Goal: Information Seeking & Learning: Learn about a topic

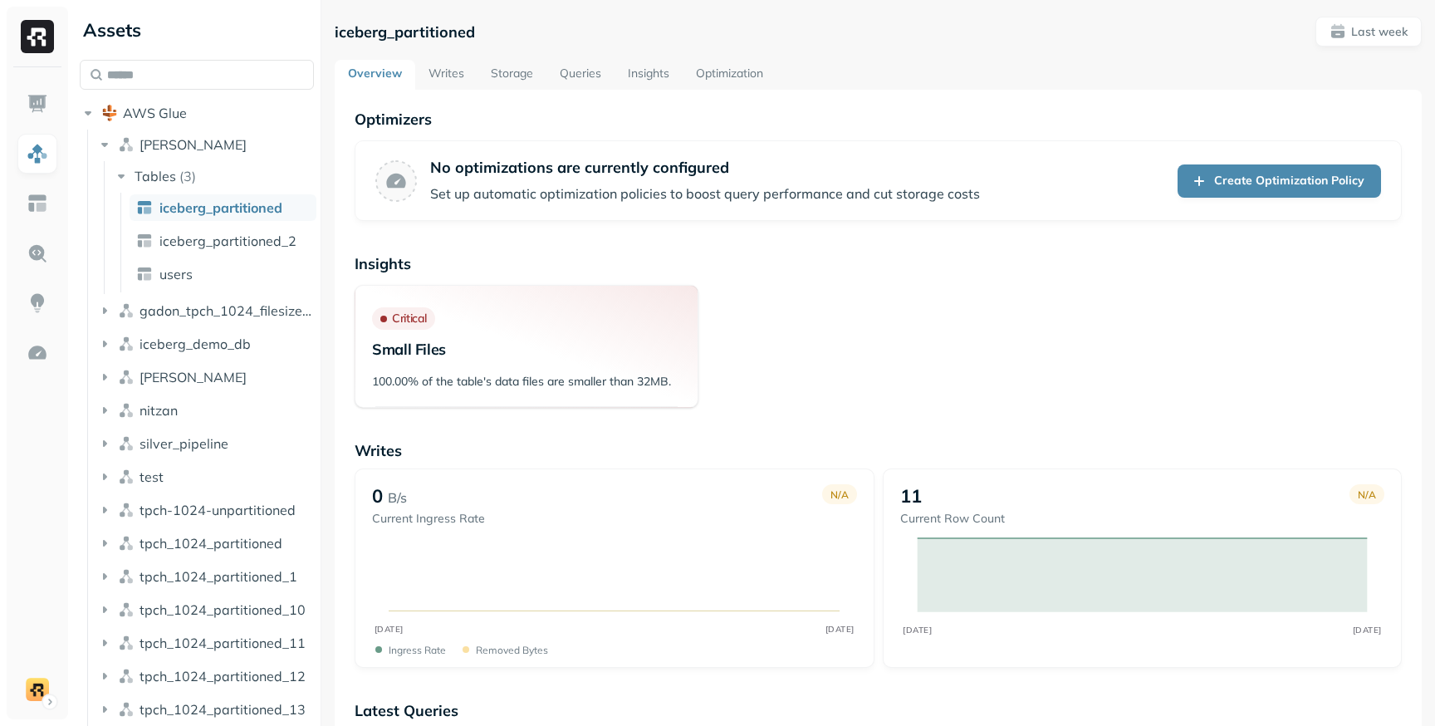
click at [212, 215] on span "iceberg_partitioned" at bounding box center [220, 207] width 123 height 17
click at [734, 73] on link "Optimization" at bounding box center [730, 75] width 94 height 30
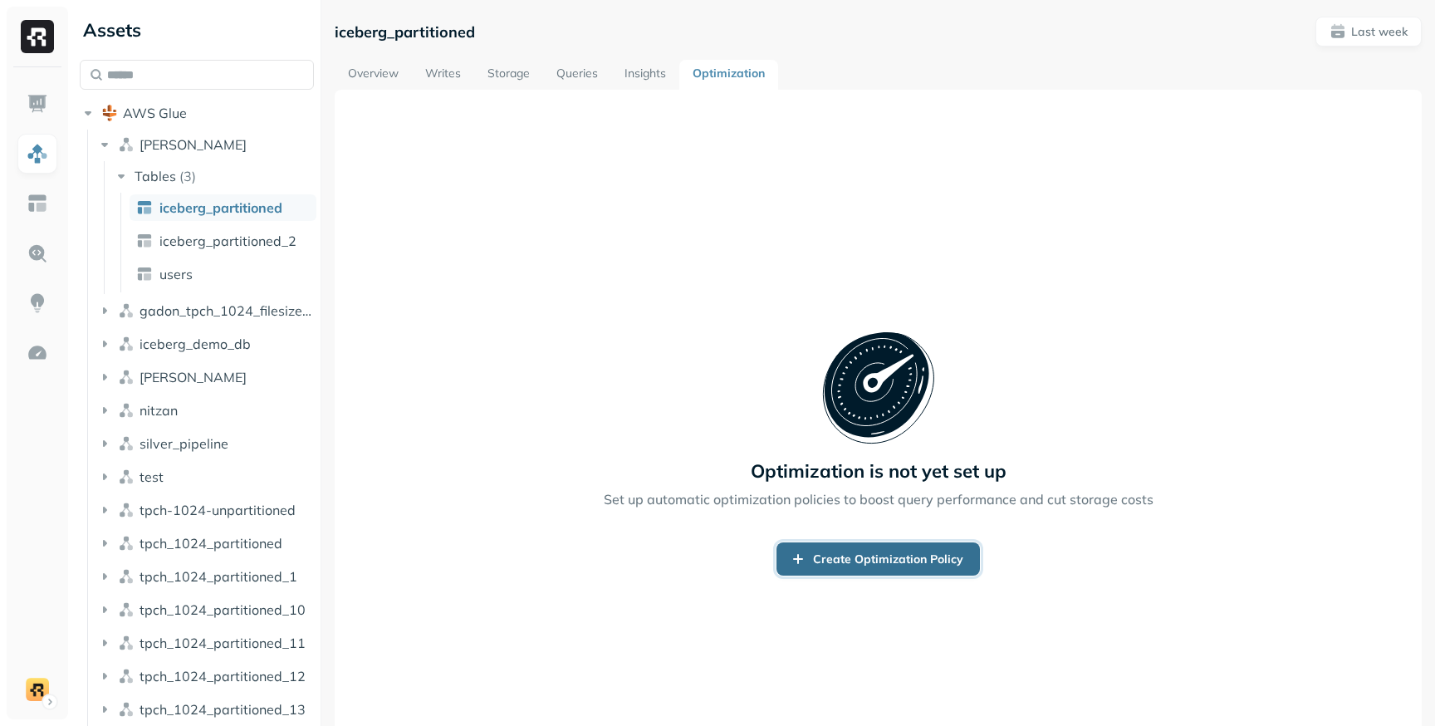
click at [915, 566] on link "Create Optimization Policy" at bounding box center [879, 558] width 204 height 33
click at [844, 562] on link "Create Optimization Policy" at bounding box center [879, 558] width 204 height 33
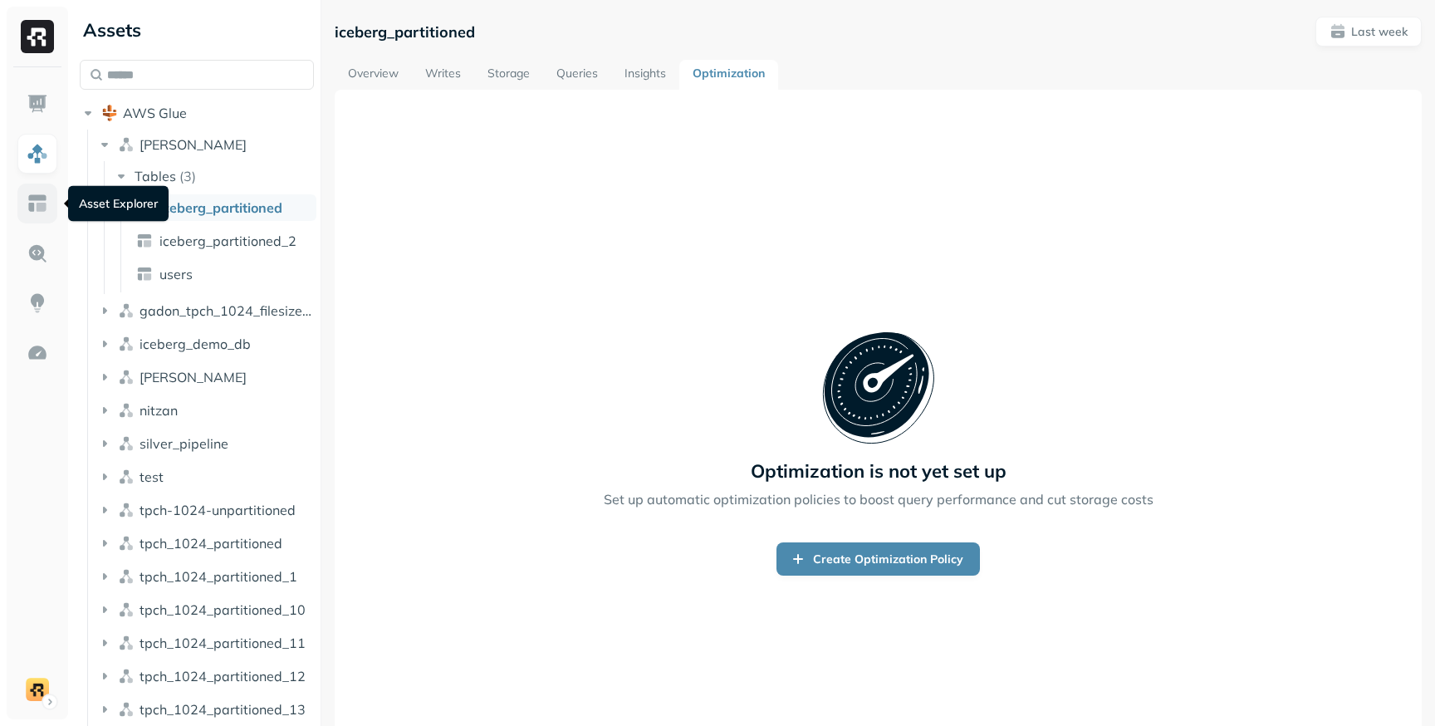
click at [31, 204] on img at bounding box center [38, 204] width 22 height 22
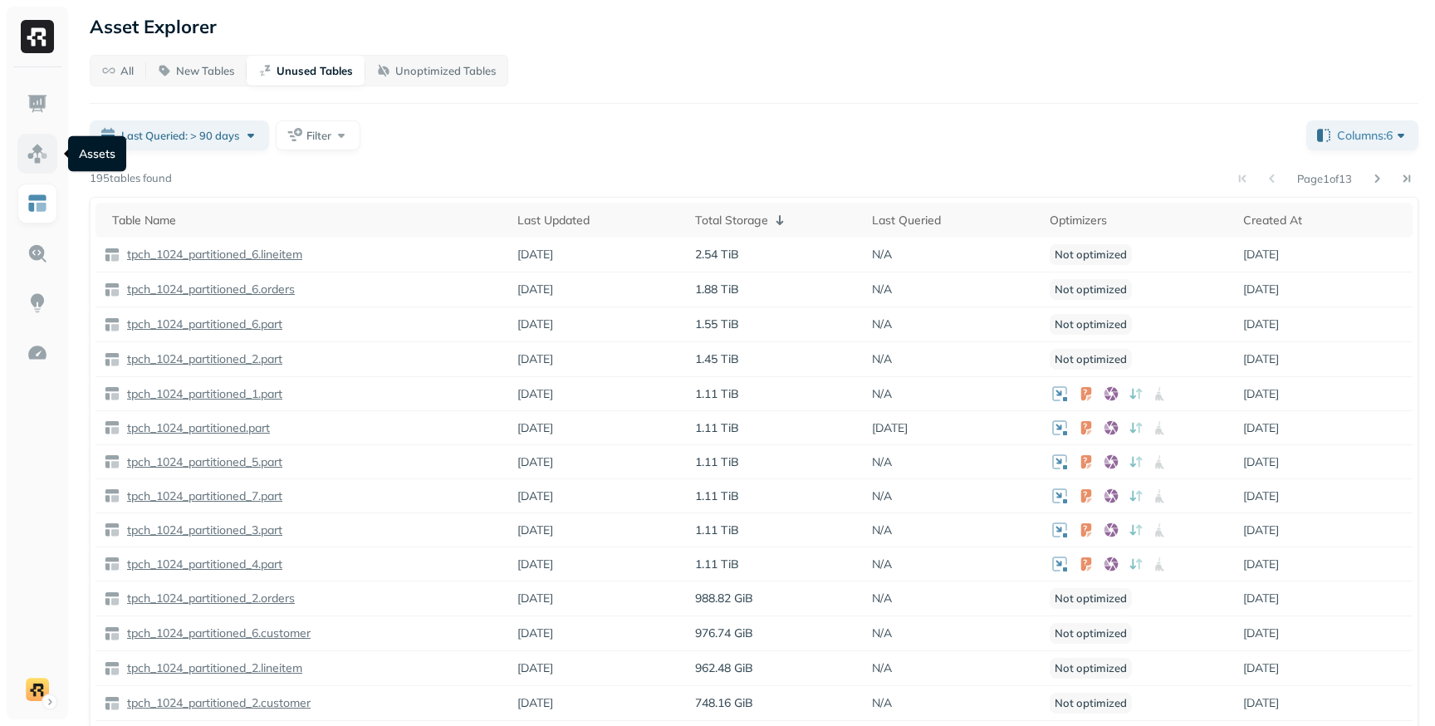
click at [32, 152] on img at bounding box center [38, 154] width 22 height 22
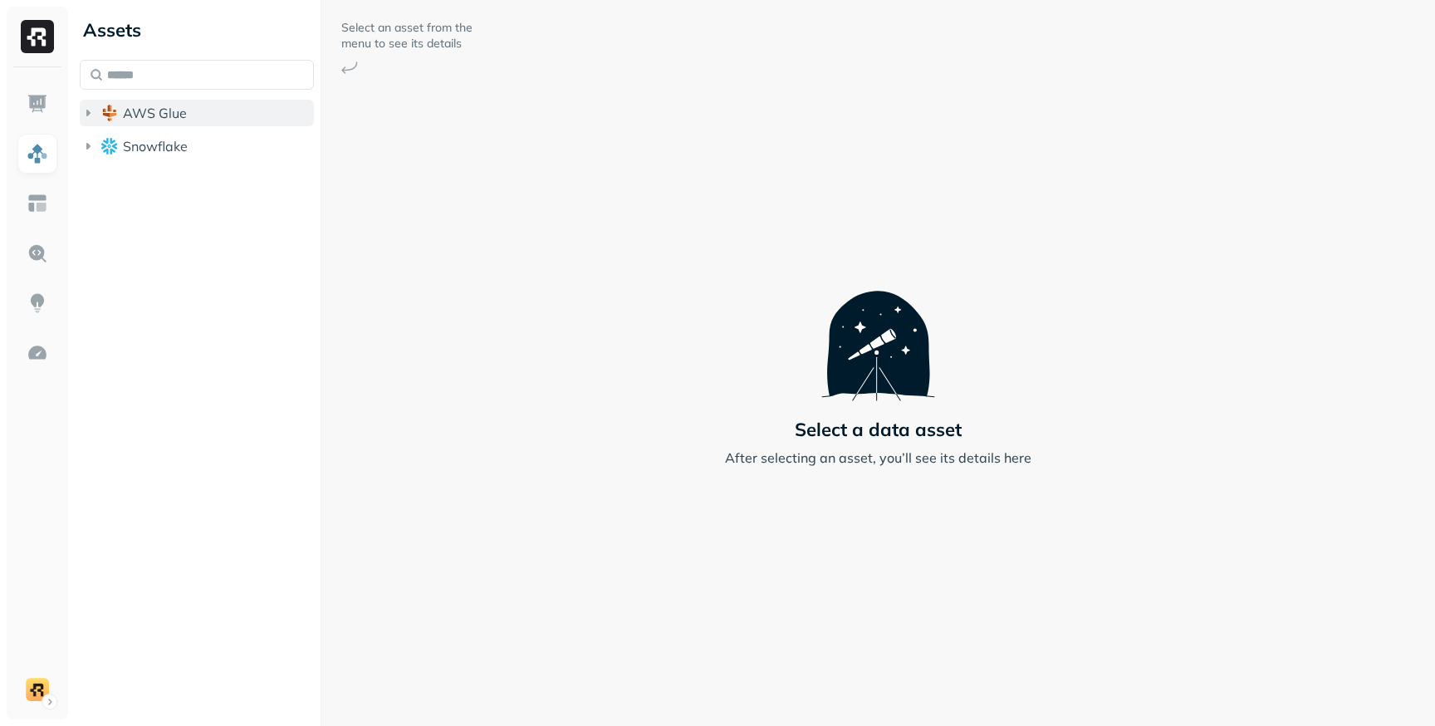
click at [108, 117] on img "button" at bounding box center [109, 113] width 17 height 17
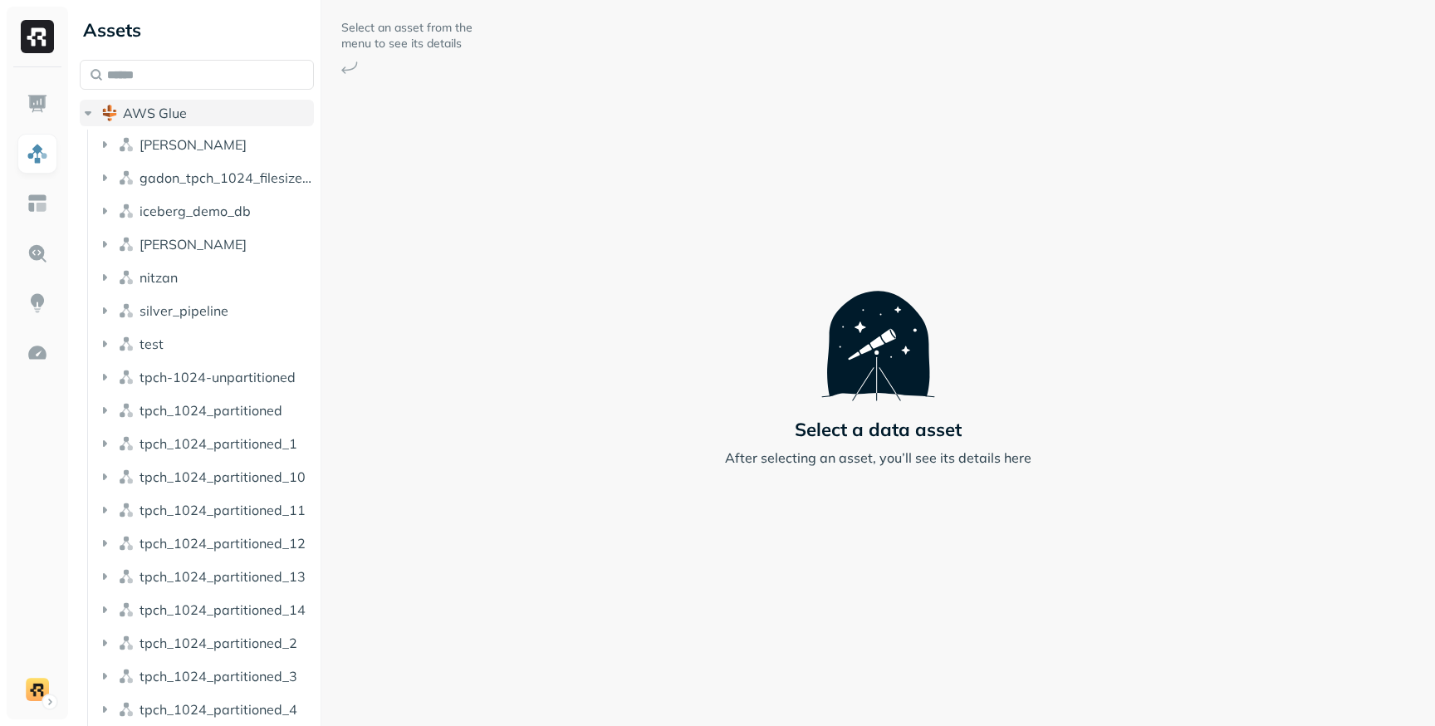
click at [149, 116] on span "AWS Glue" at bounding box center [155, 113] width 64 height 17
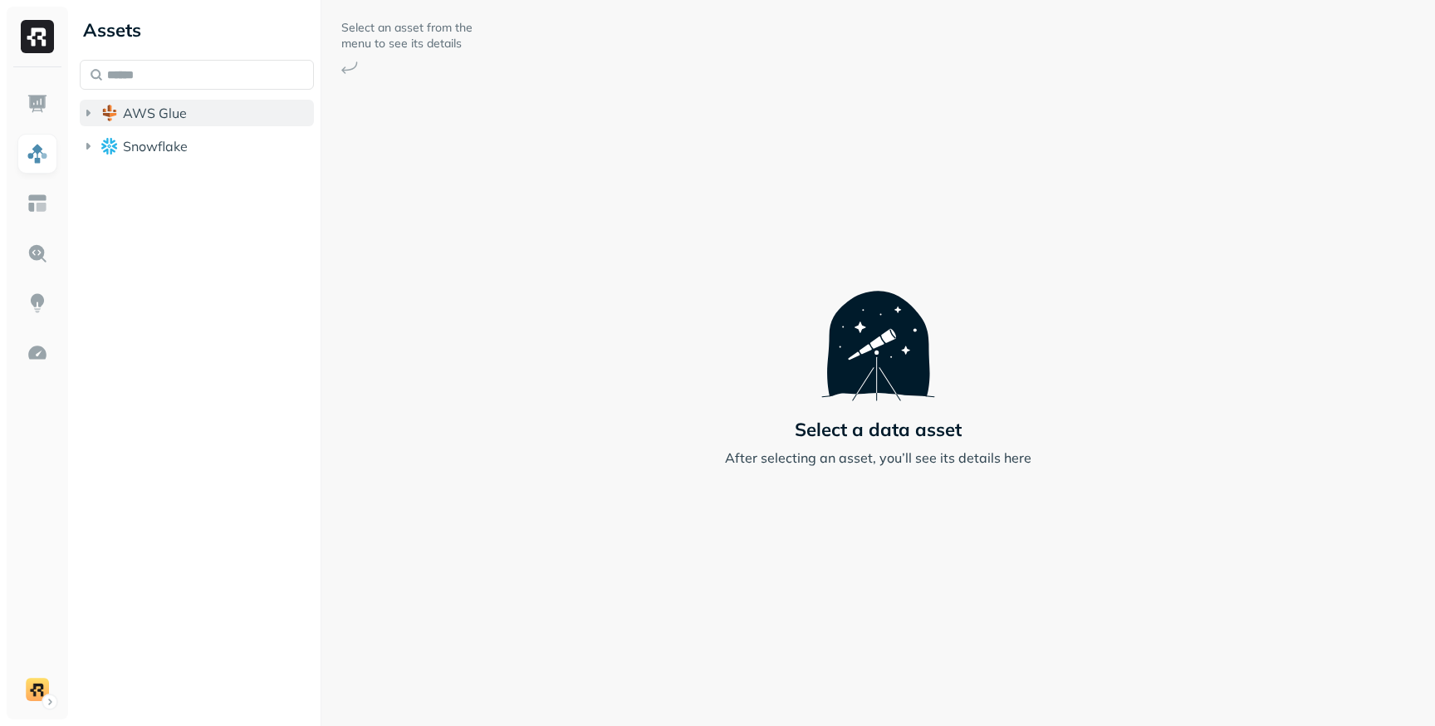
click at [164, 105] on span "AWS Glue" at bounding box center [155, 113] width 64 height 17
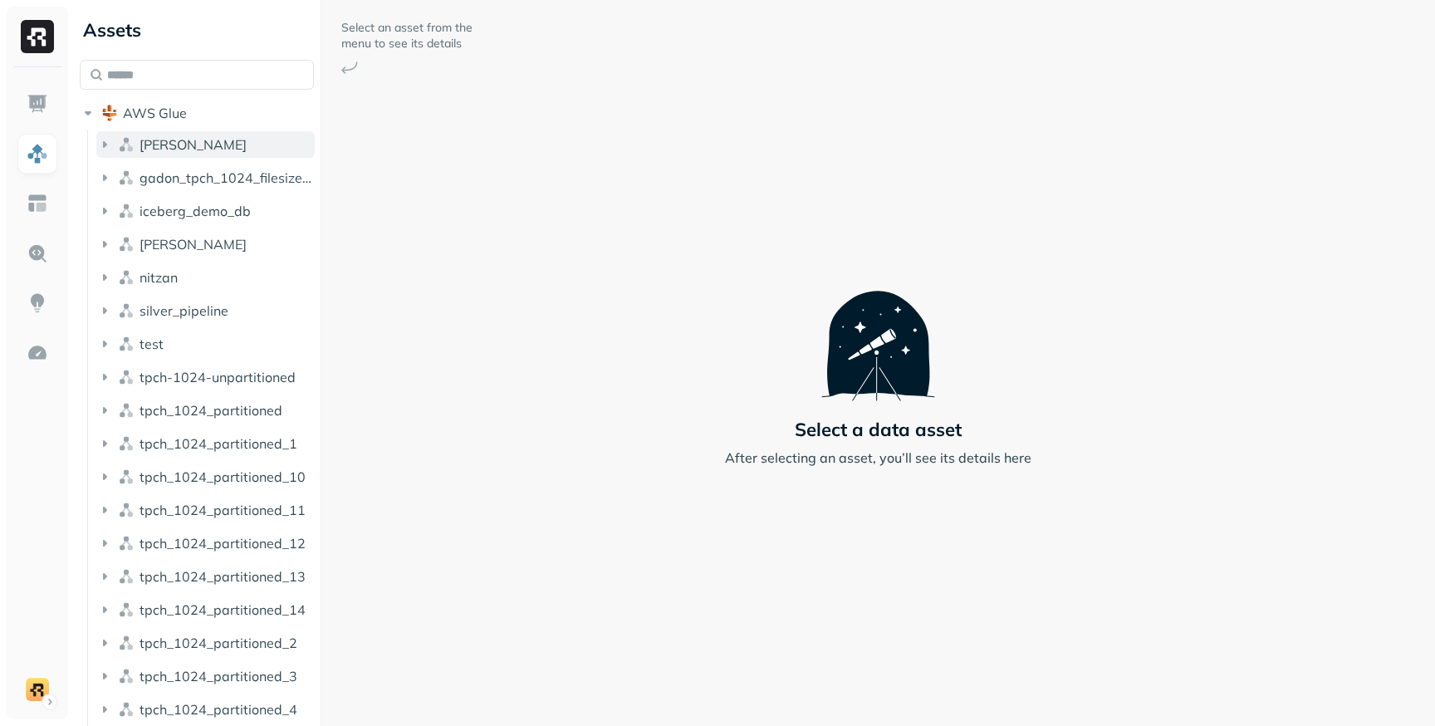
click at [168, 146] on span "[PERSON_NAME]" at bounding box center [193, 144] width 107 height 17
click at [189, 152] on button "[PERSON_NAME]" at bounding box center [205, 144] width 218 height 27
click at [197, 111] on button "AWS Glue" at bounding box center [197, 113] width 234 height 27
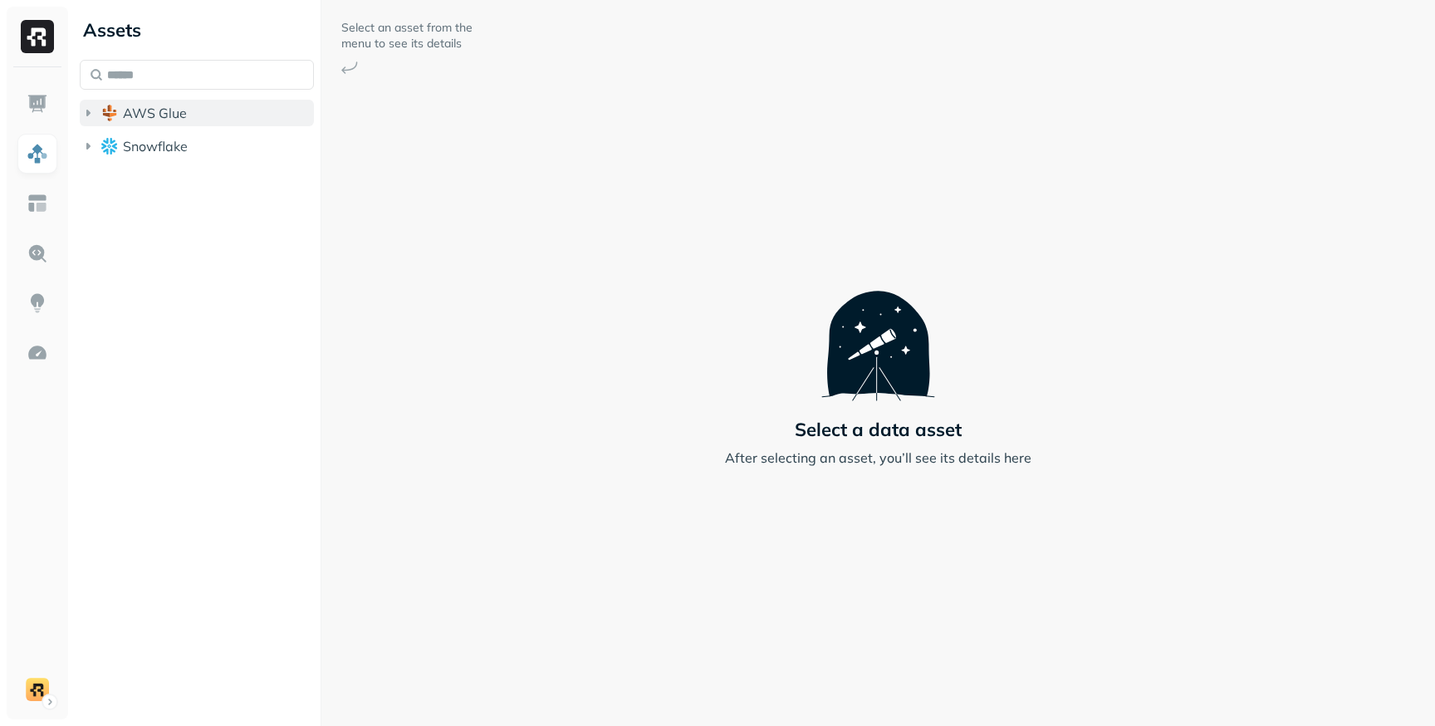
click at [135, 102] on button "AWS Glue" at bounding box center [197, 113] width 234 height 27
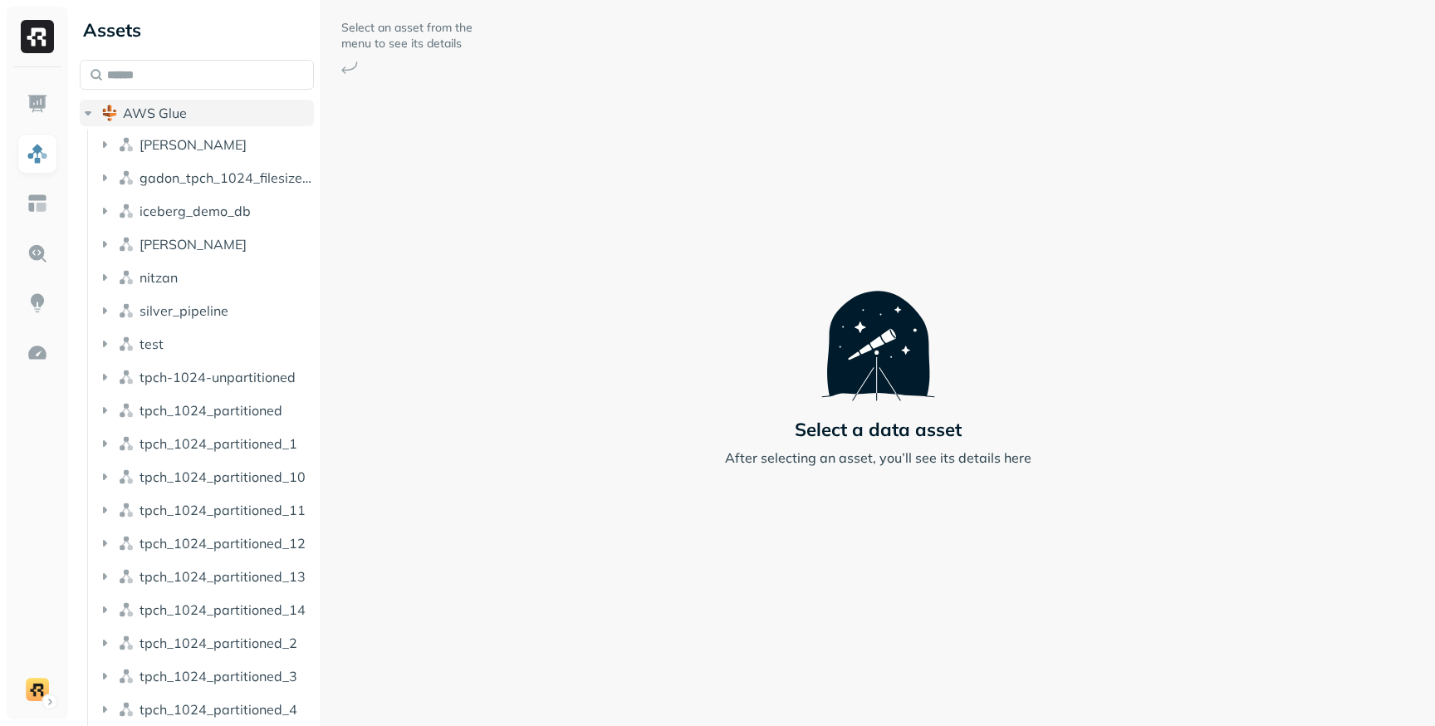
click at [174, 124] on button "AWS Glue" at bounding box center [197, 113] width 234 height 27
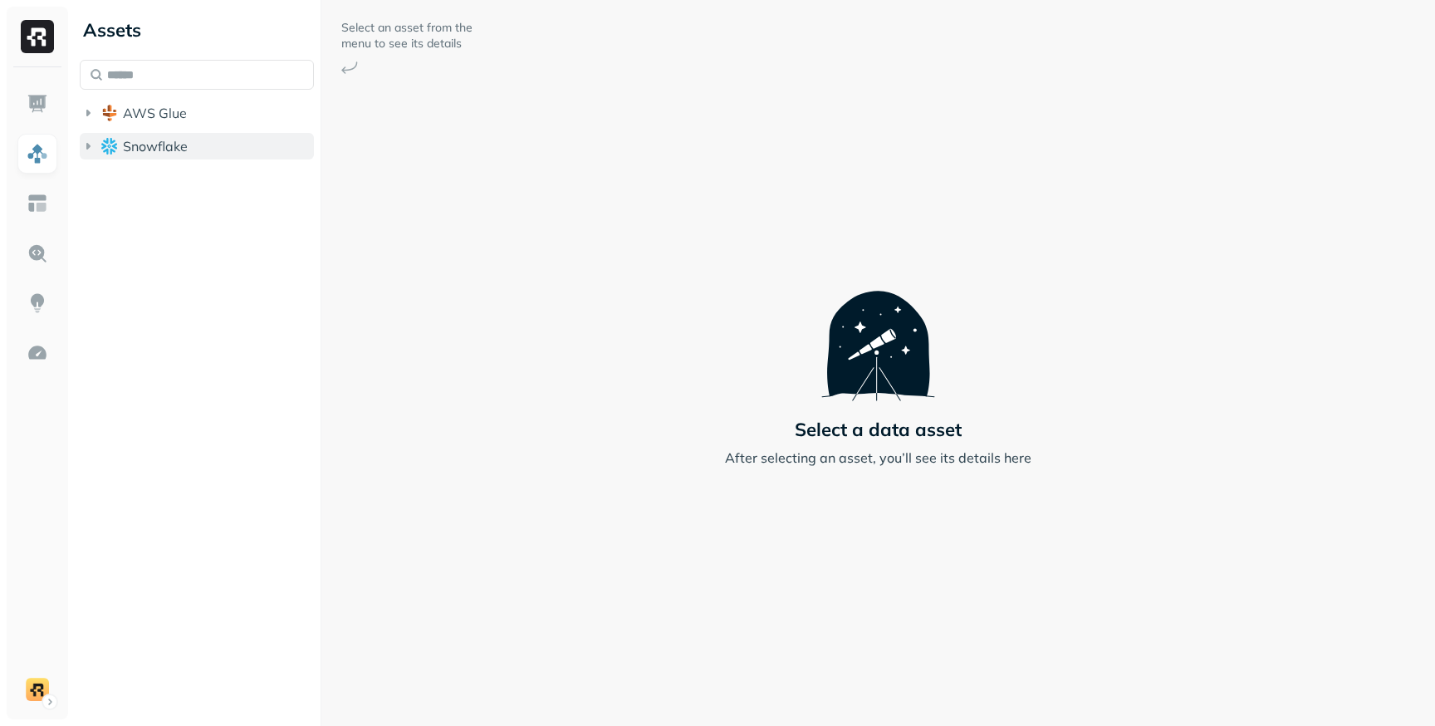
click at [168, 145] on span "Snowflake" at bounding box center [155, 146] width 65 height 17
drag, startPoint x: 348, startPoint y: 74, endPoint x: 369, endPoint y: 74, distance: 20.8
click at [369, 74] on div "Select an asset from the menu to see its details Select a data asset After sele…" at bounding box center [878, 363] width 1114 height 726
drag, startPoint x: 370, startPoint y: 27, endPoint x: 425, endPoint y: 44, distance: 57.5
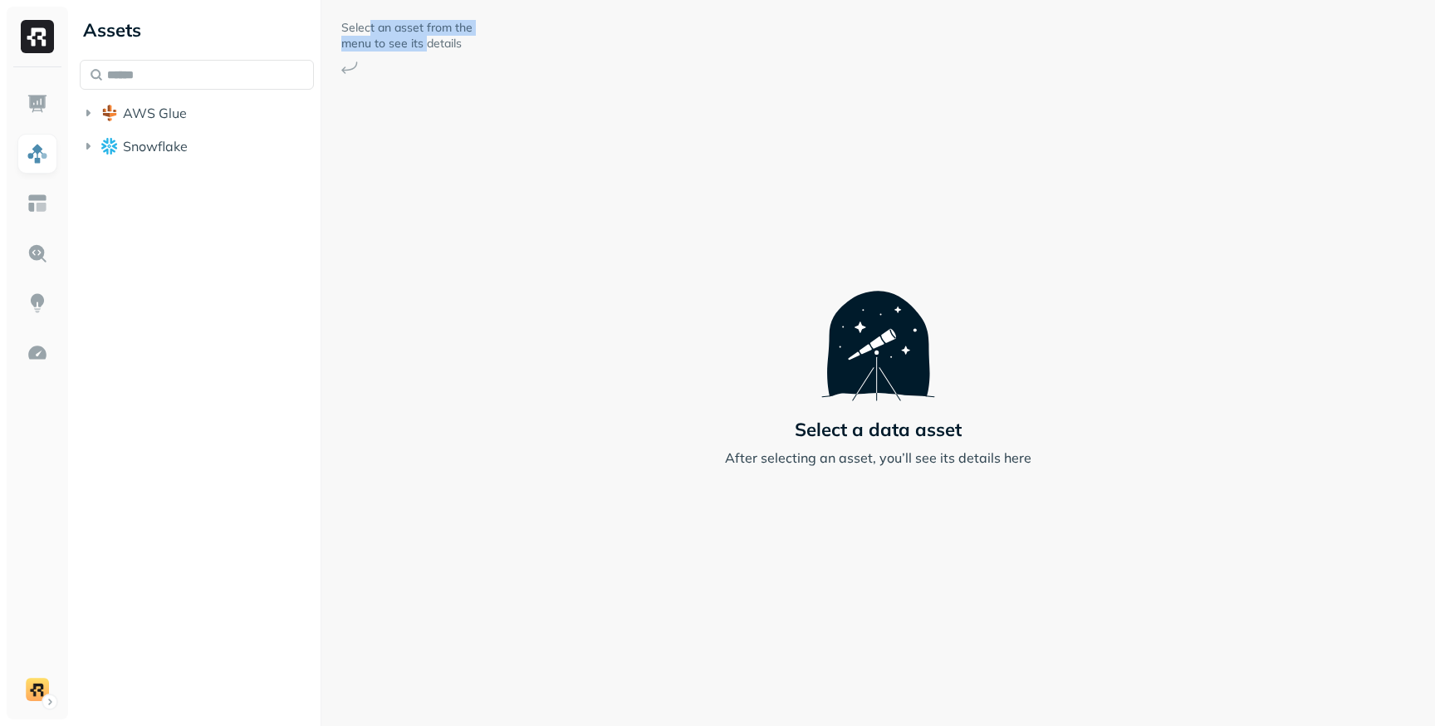
click at [425, 44] on p "Select an asset from the menu to see its details" at bounding box center [407, 36] width 133 height 32
click at [393, 42] on p "Select an asset from the menu to see its details" at bounding box center [407, 36] width 133 height 32
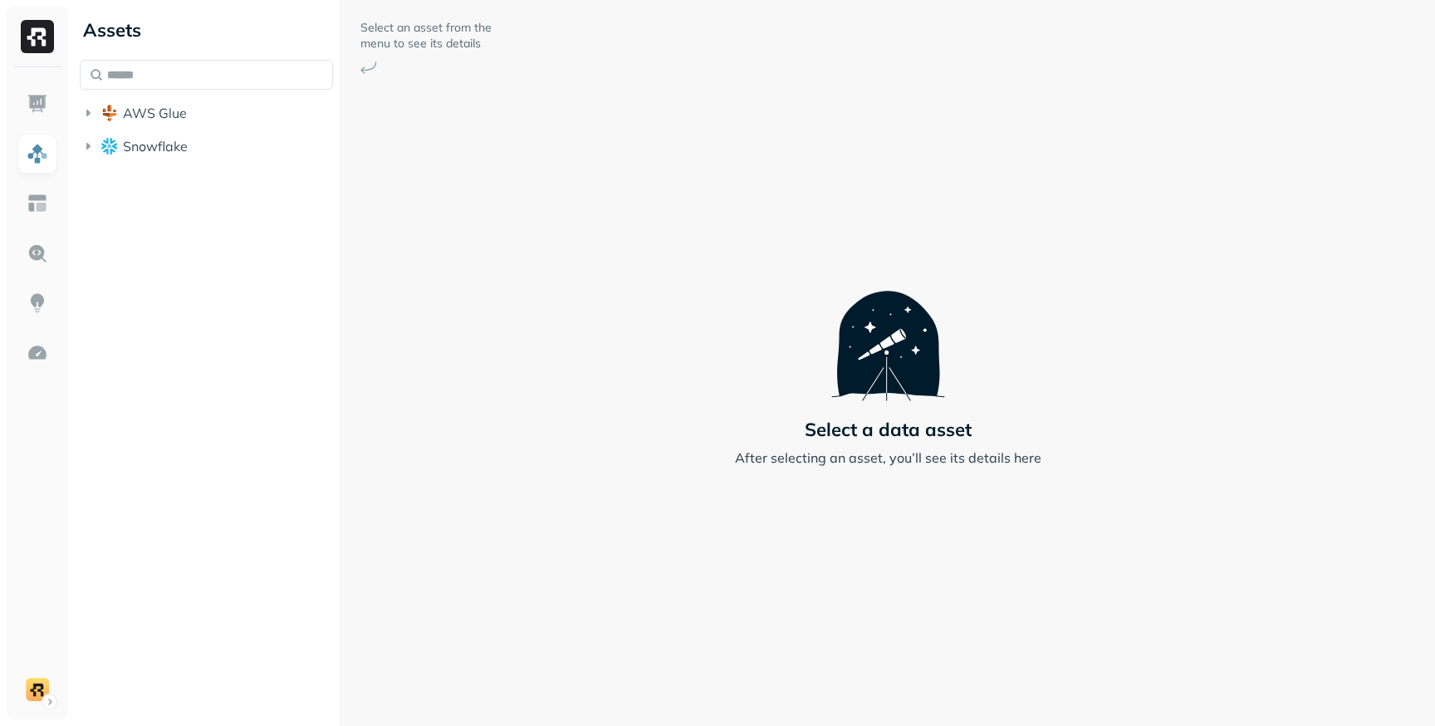
click at [340, 154] on div at bounding box center [340, 363] width 1 height 726
click at [337, 156] on div at bounding box center [337, 363] width 1 height 726
click at [207, 122] on button "AWS Glue" at bounding box center [205, 113] width 251 height 27
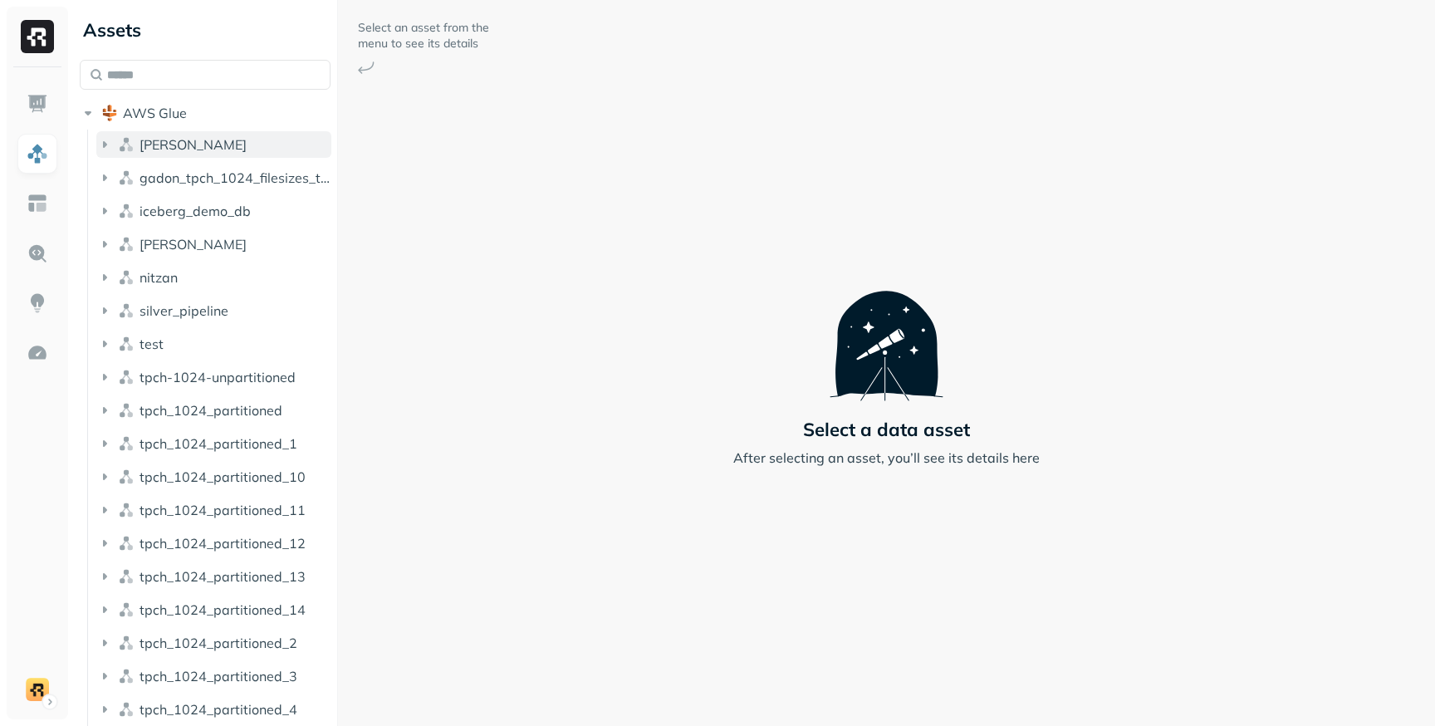
click at [176, 150] on button "[PERSON_NAME]" at bounding box center [213, 144] width 235 height 27
click at [179, 179] on p "( 3 )" at bounding box center [187, 176] width 17 height 17
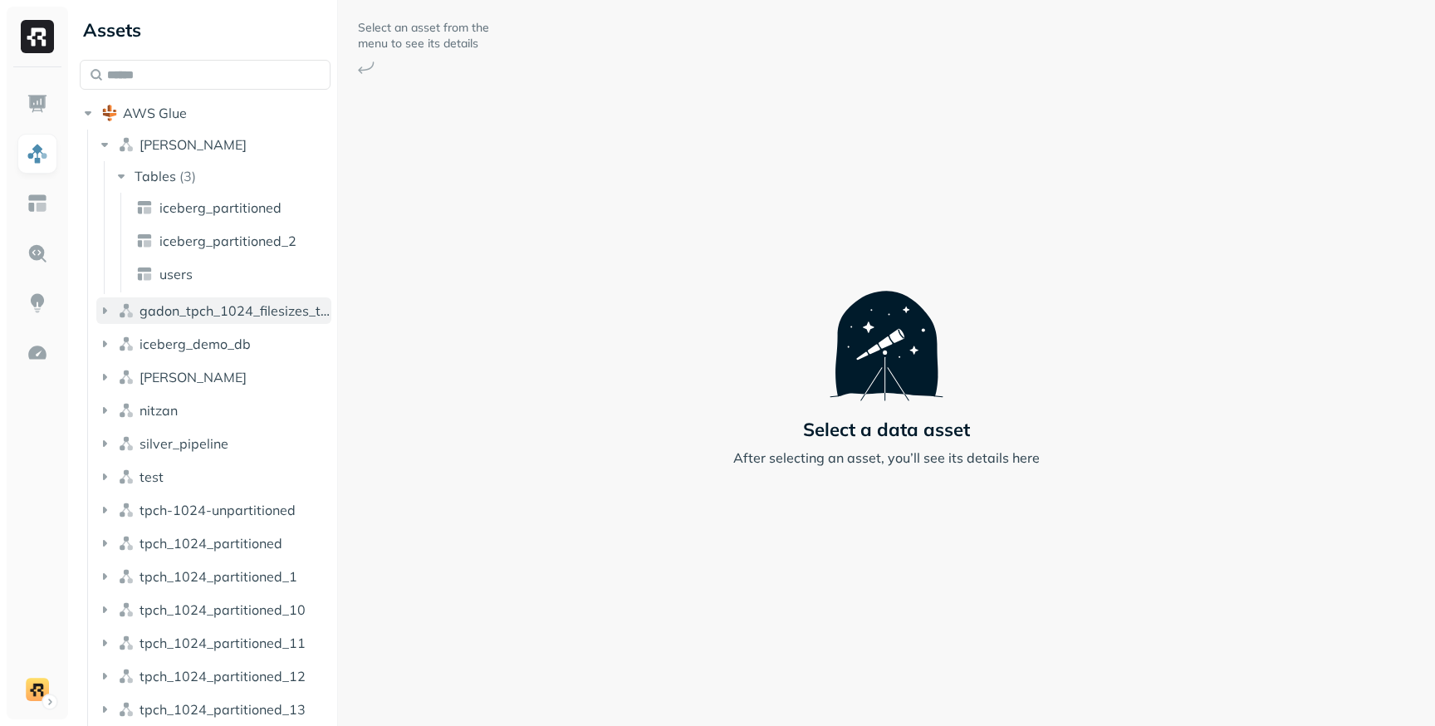
click at [184, 323] on button "gadon_tpch_1024_filesizes_test" at bounding box center [213, 310] width 235 height 27
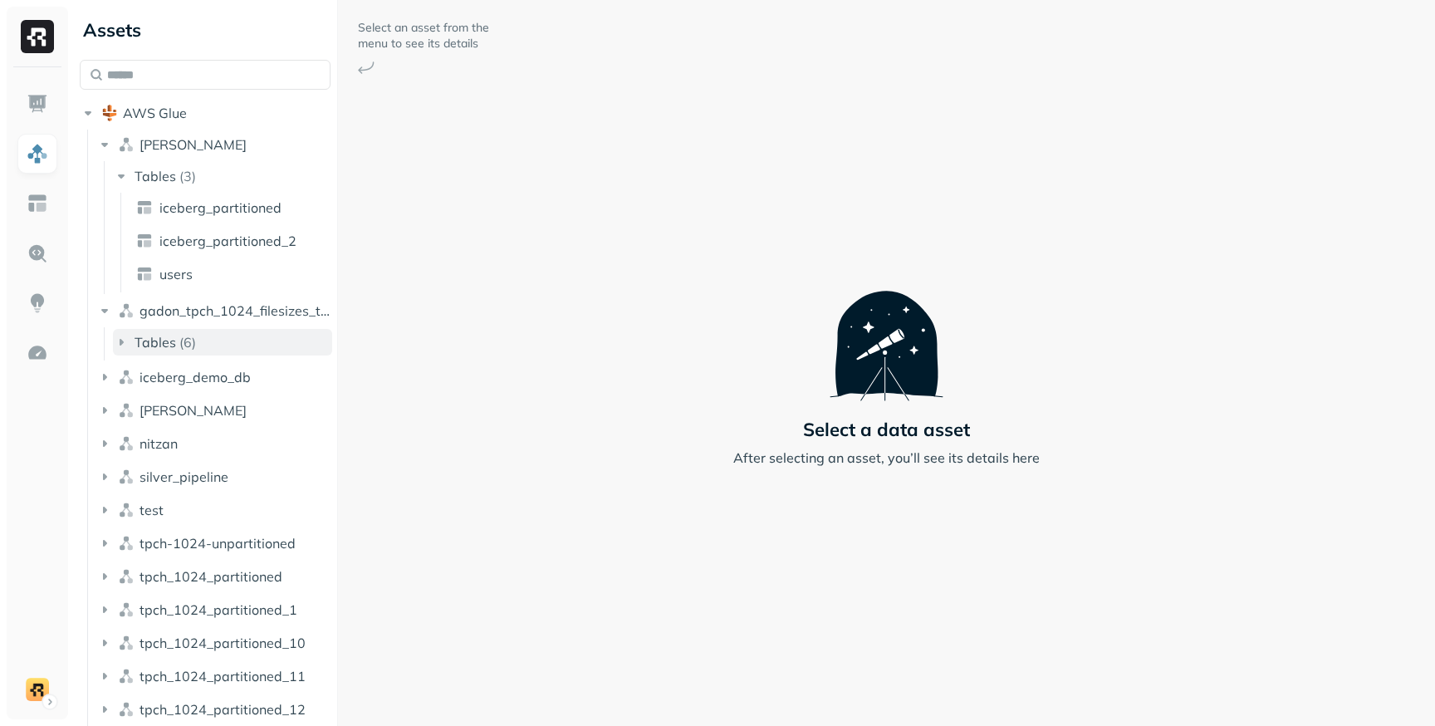
click at [195, 339] on button "Tables ( 6 )" at bounding box center [222, 342] width 219 height 27
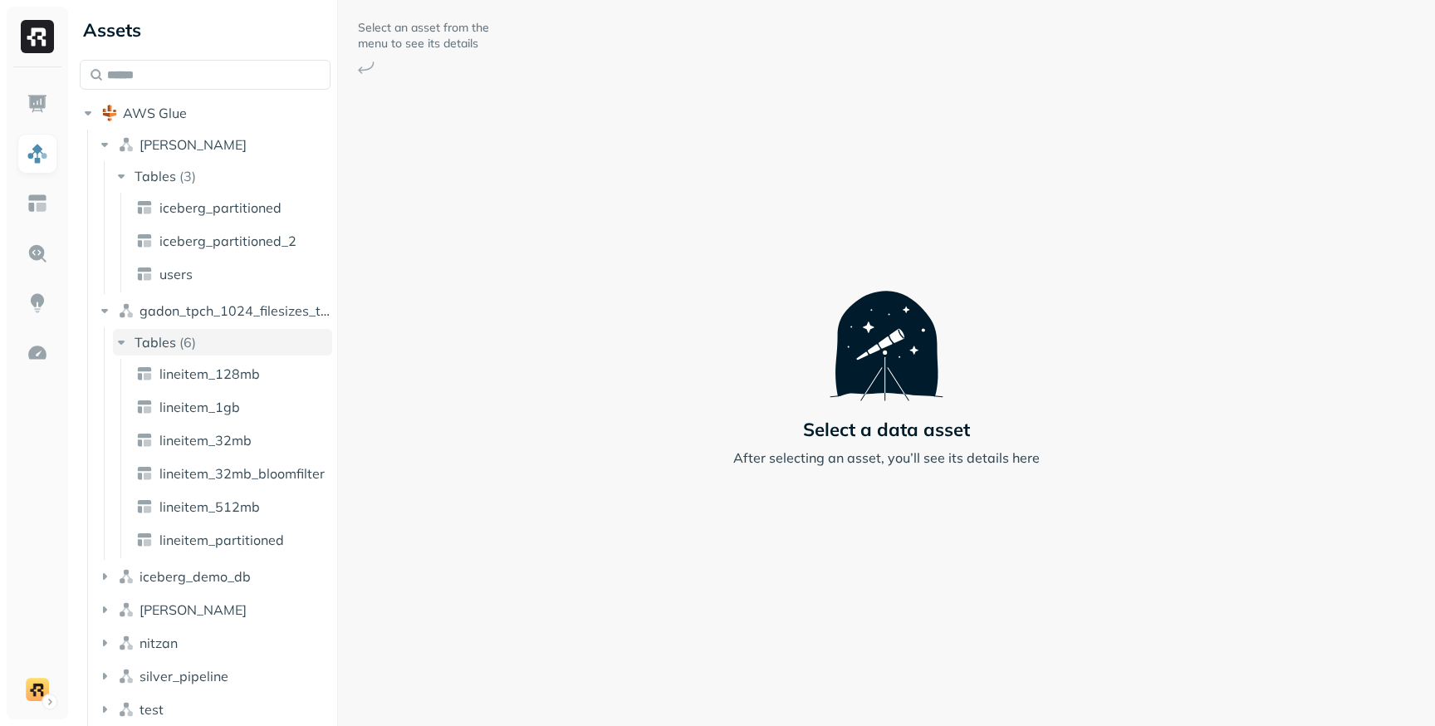
click at [171, 351] on button "Tables ( 6 )" at bounding box center [222, 342] width 219 height 27
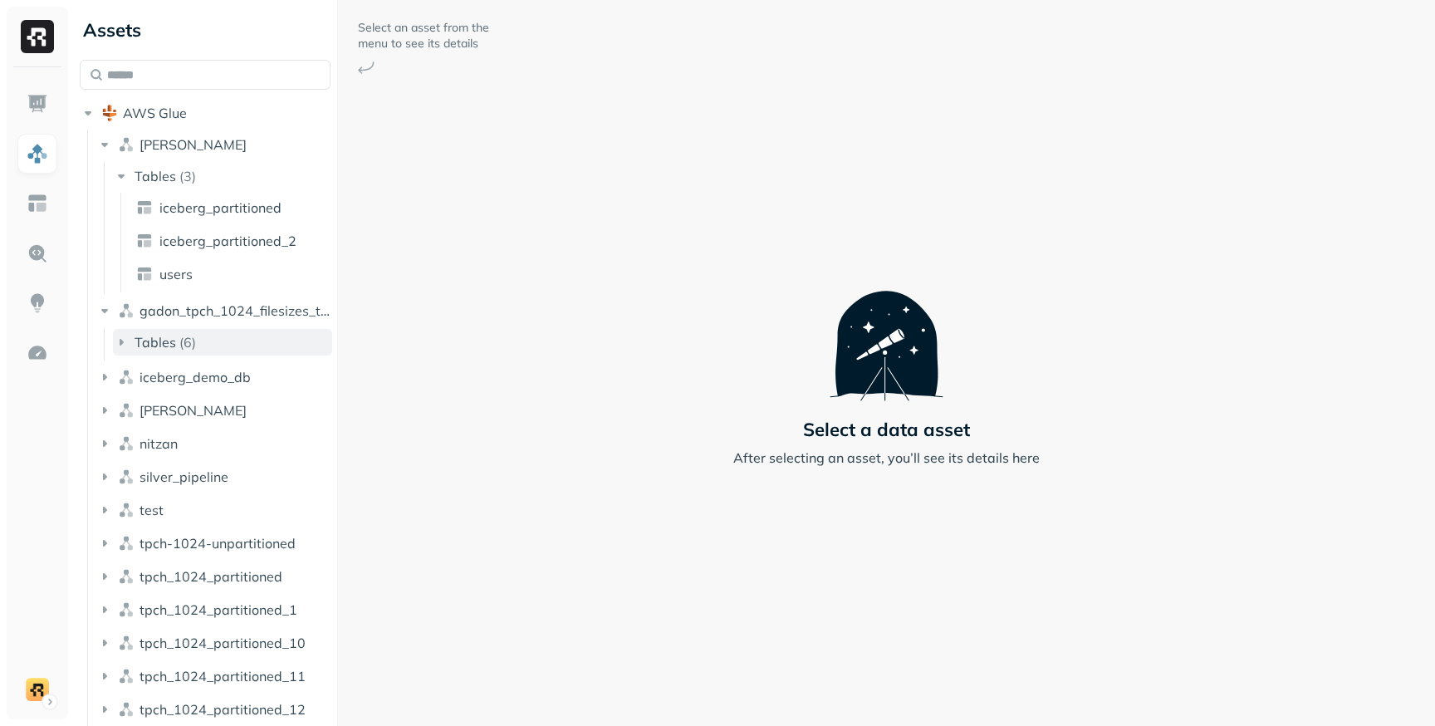
click at [171, 351] on button "Tables ( 6 )" at bounding box center [222, 342] width 219 height 27
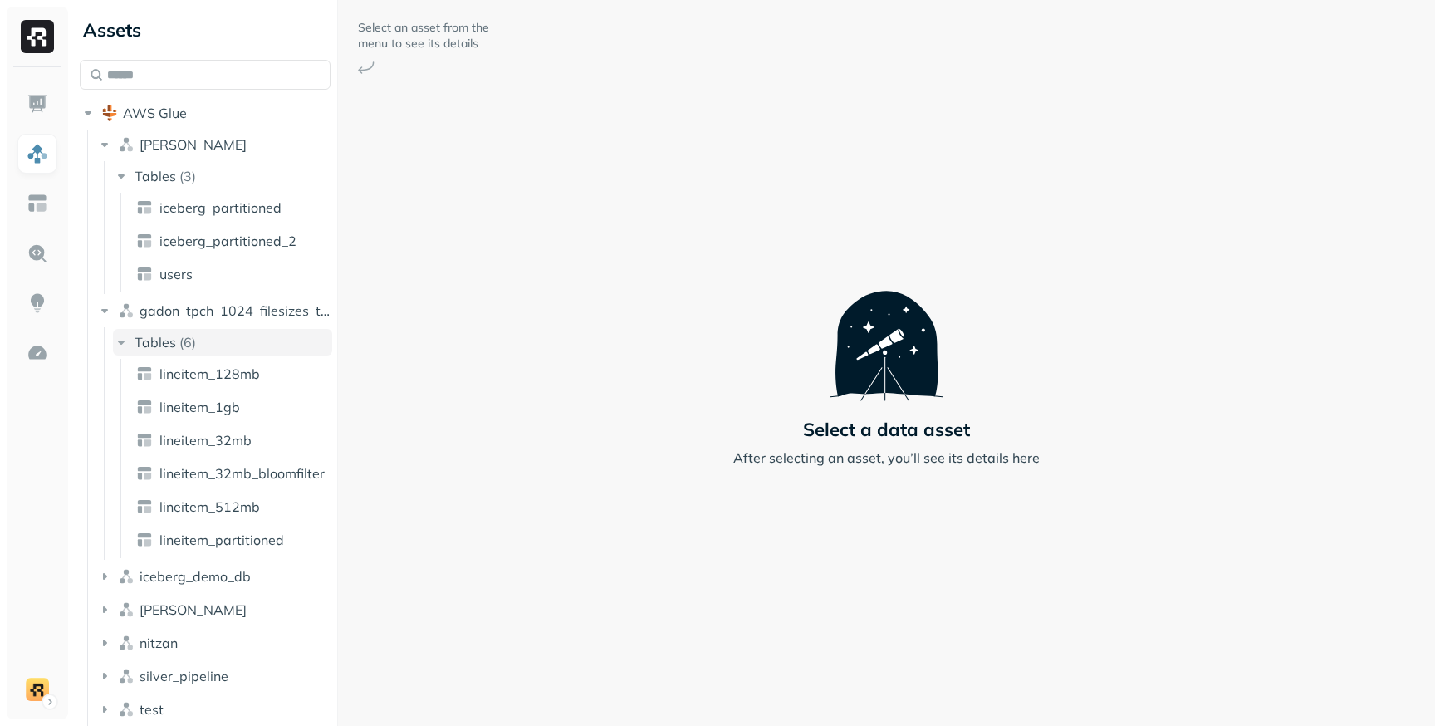
click at [171, 351] on button "Tables ( 6 )" at bounding box center [222, 342] width 219 height 27
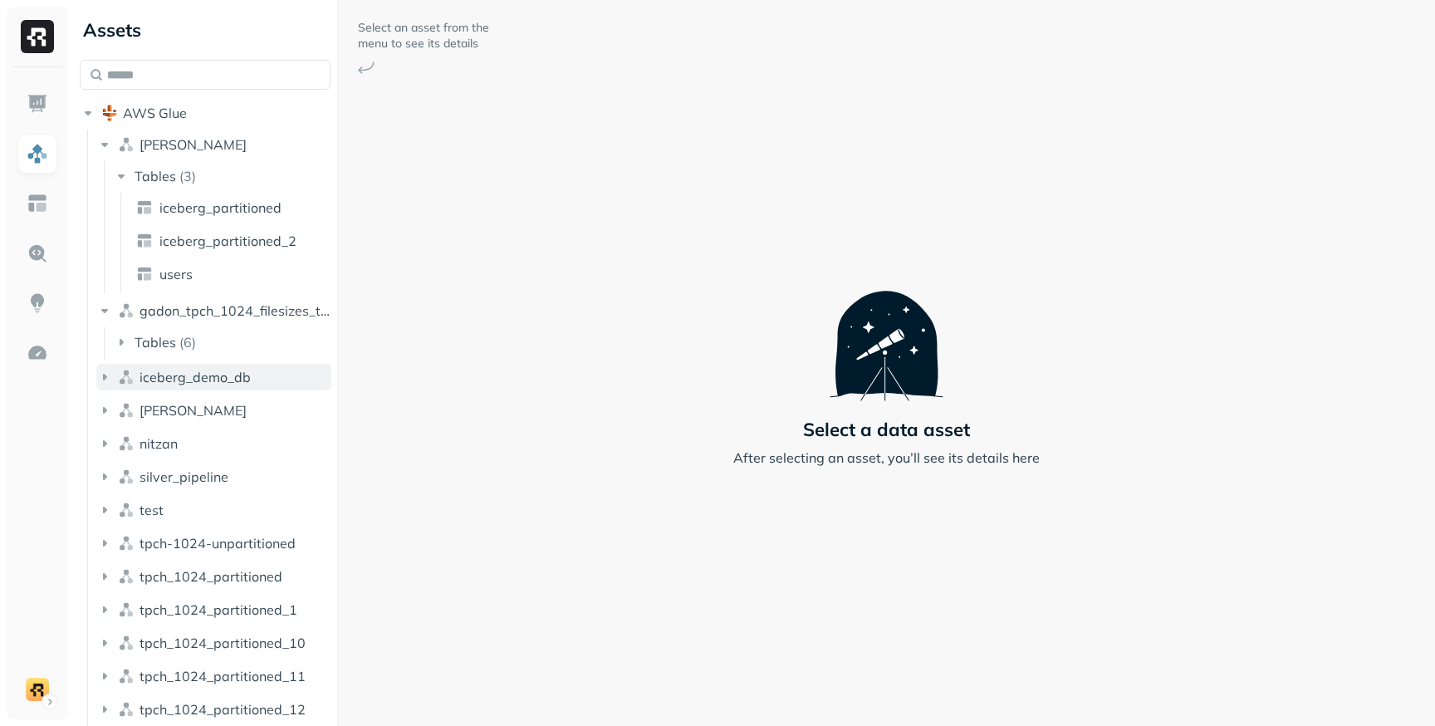
click at [174, 377] on span "iceberg_demo_db" at bounding box center [195, 377] width 111 height 17
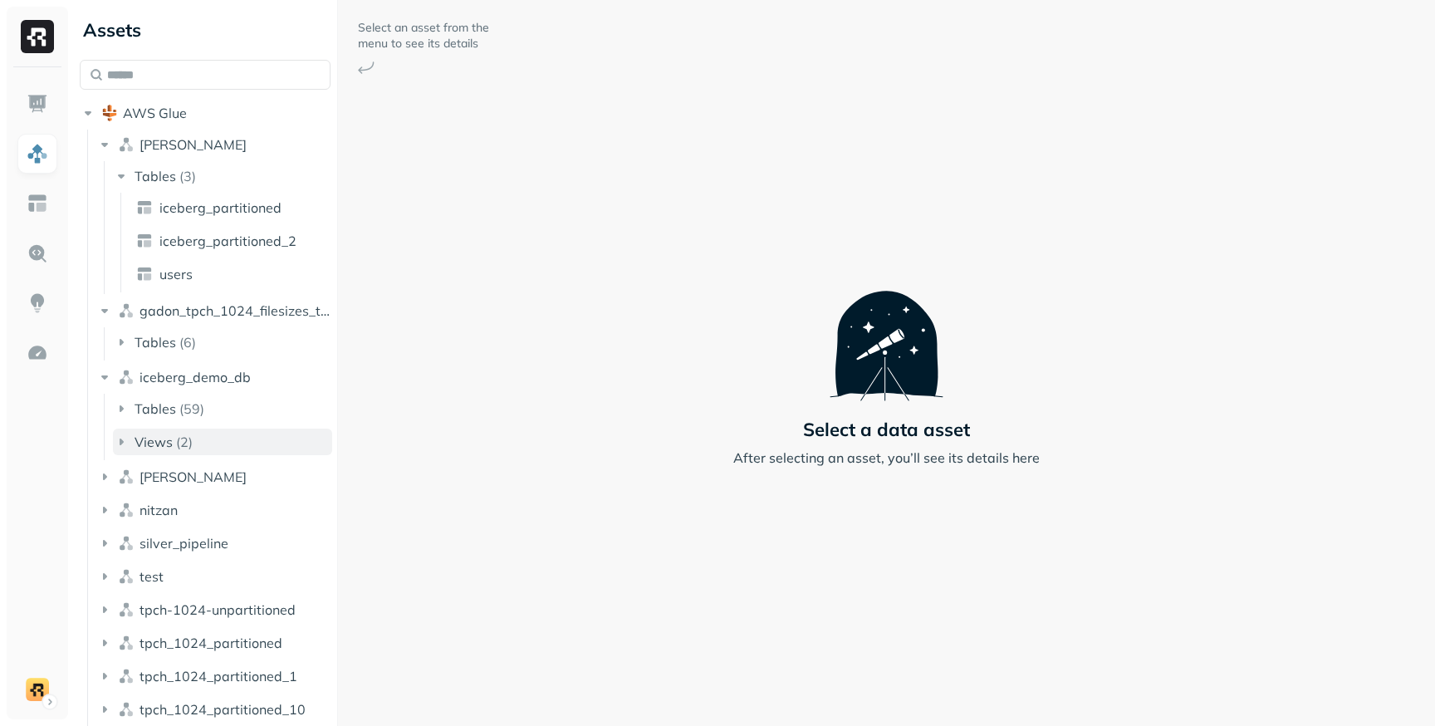
click at [177, 441] on p "( 2 )" at bounding box center [184, 442] width 17 height 17
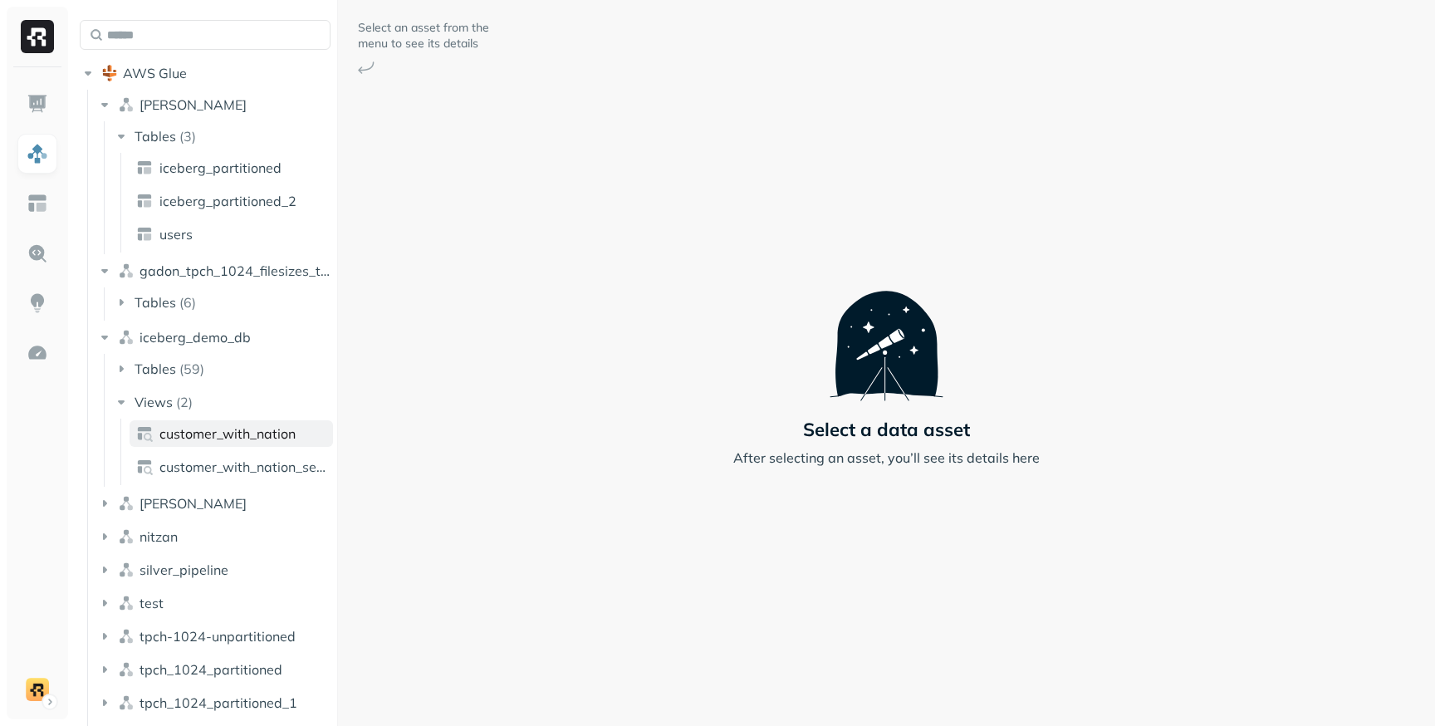
scroll to position [42, 0]
click at [185, 367] on p "( 59 )" at bounding box center [191, 366] width 25 height 17
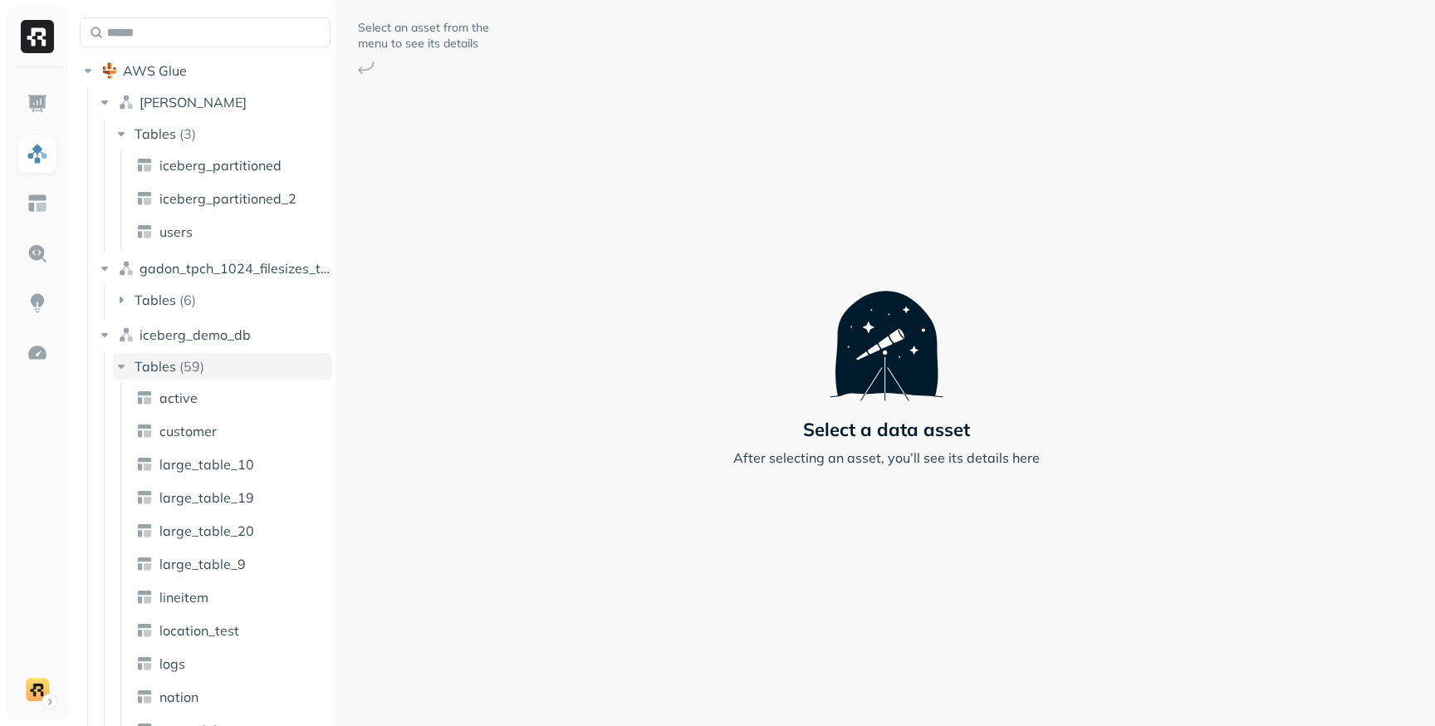
click at [185, 367] on p "( 59 )" at bounding box center [191, 366] width 25 height 17
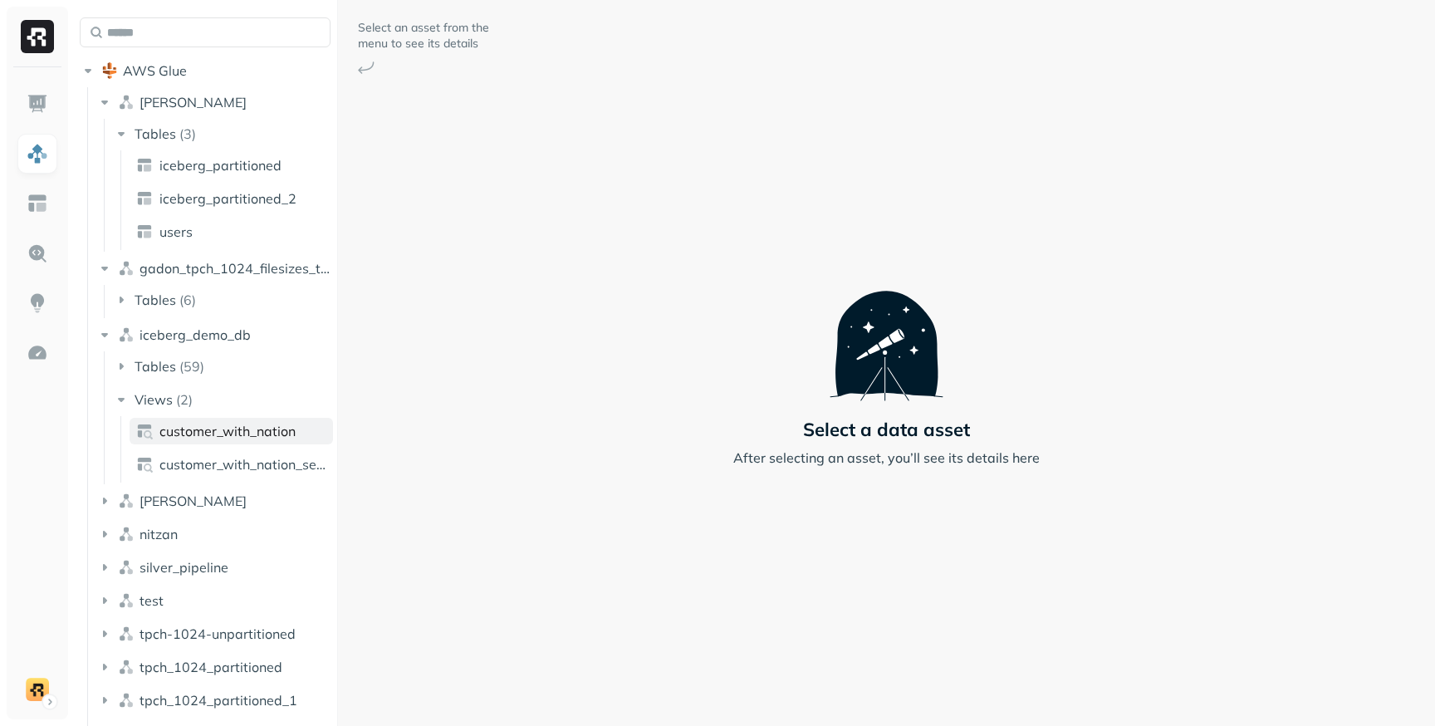
click at [199, 431] on span "customer_with_nation" at bounding box center [227, 431] width 136 height 17
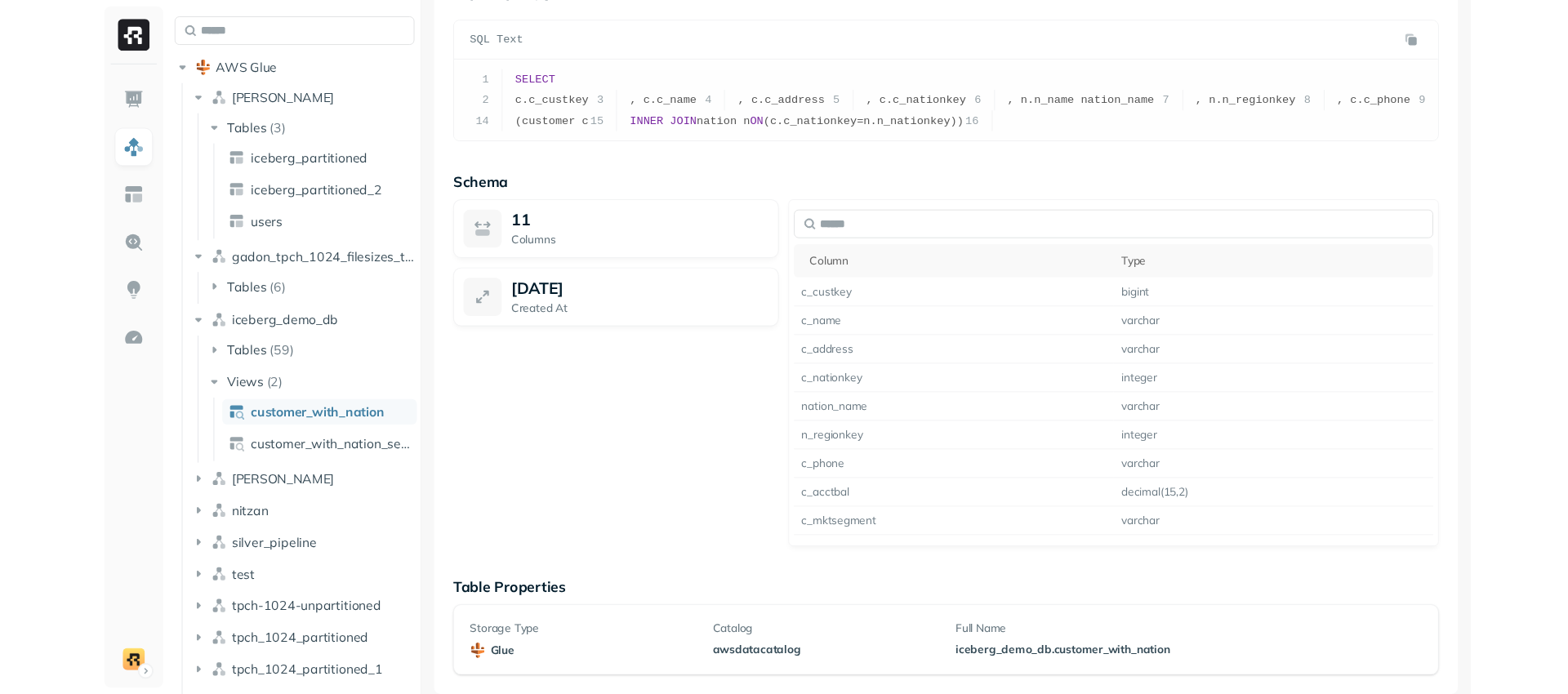
scroll to position [398, 0]
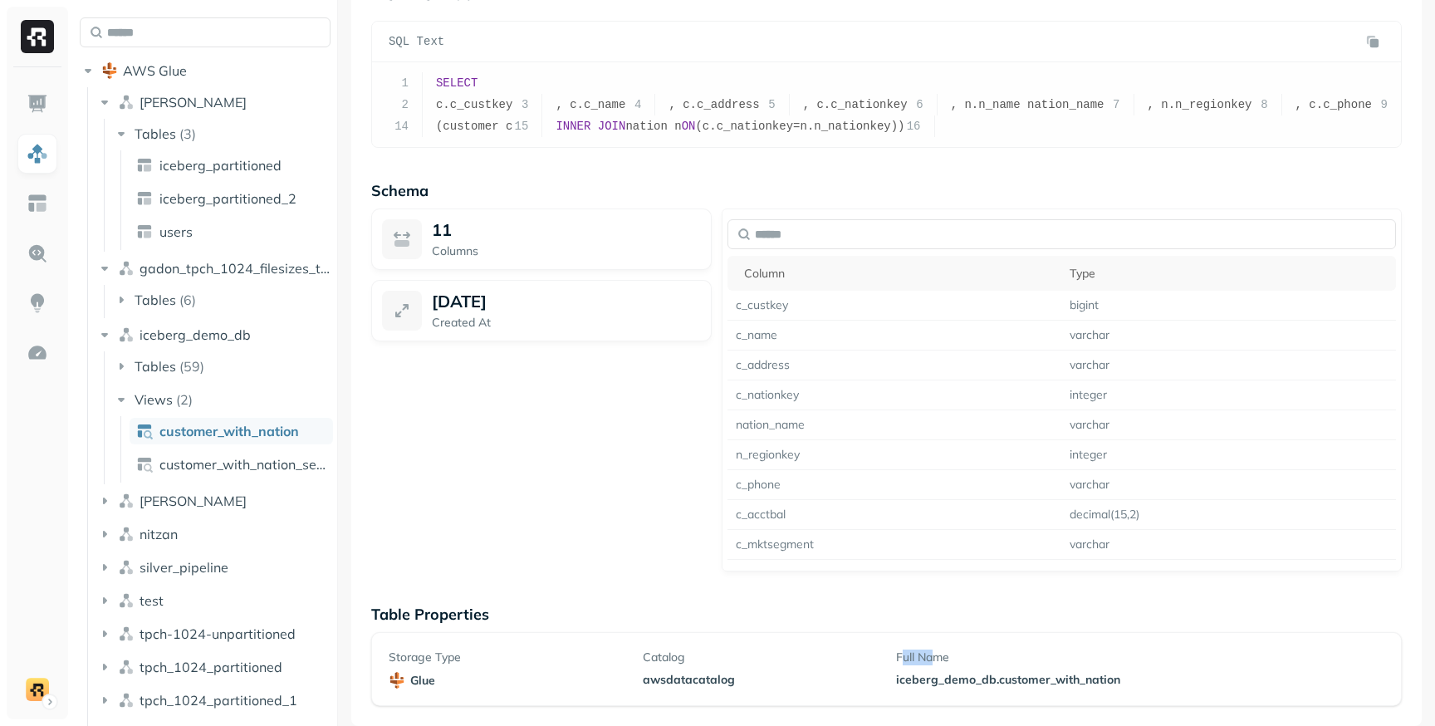
drag, startPoint x: 906, startPoint y: 662, endPoint x: 936, endPoint y: 662, distance: 29.9
click at [936, 662] on p "Full Name" at bounding box center [1013, 658] width 234 height 16
click at [871, 626] on div "Table Properties Storage Type glue Catalog awsdatacatalog Full Name iceberg_dem…" at bounding box center [886, 655] width 1031 height 101
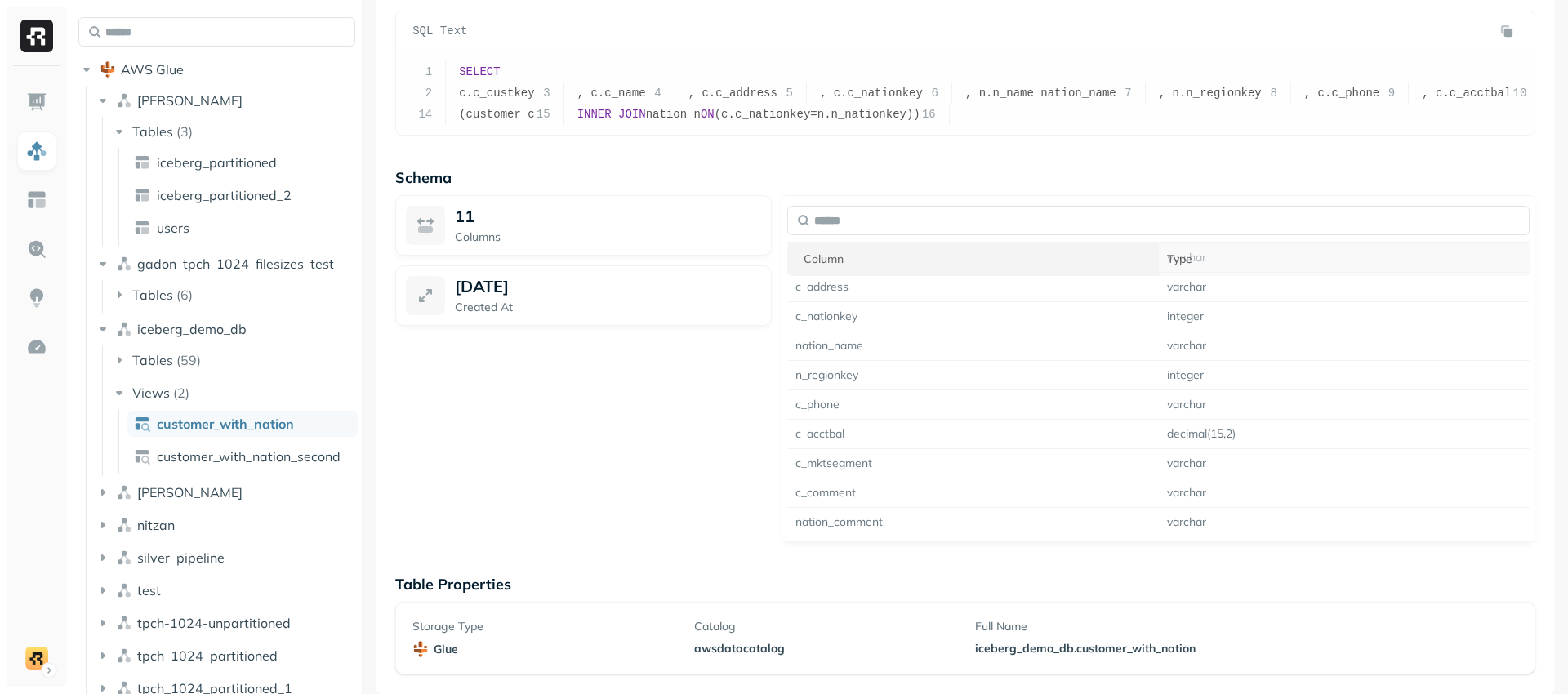
scroll to position [328, 0]
click at [865, 235] on input "text" at bounding box center [1158, 220] width 742 height 29
click at [946, 230] on div "View Definition SQL Text 1 SELECT 2 c.c_custkey 3 , c.c_name 4 , [PERSON_NAME]c…" at bounding box center [964, 324] width 1179 height 738
click at [613, 245] on p "Columns" at bounding box center [608, 237] width 306 height 16
drag, startPoint x: 505, startPoint y: 366, endPoint x: 475, endPoint y: 373, distance: 30.8
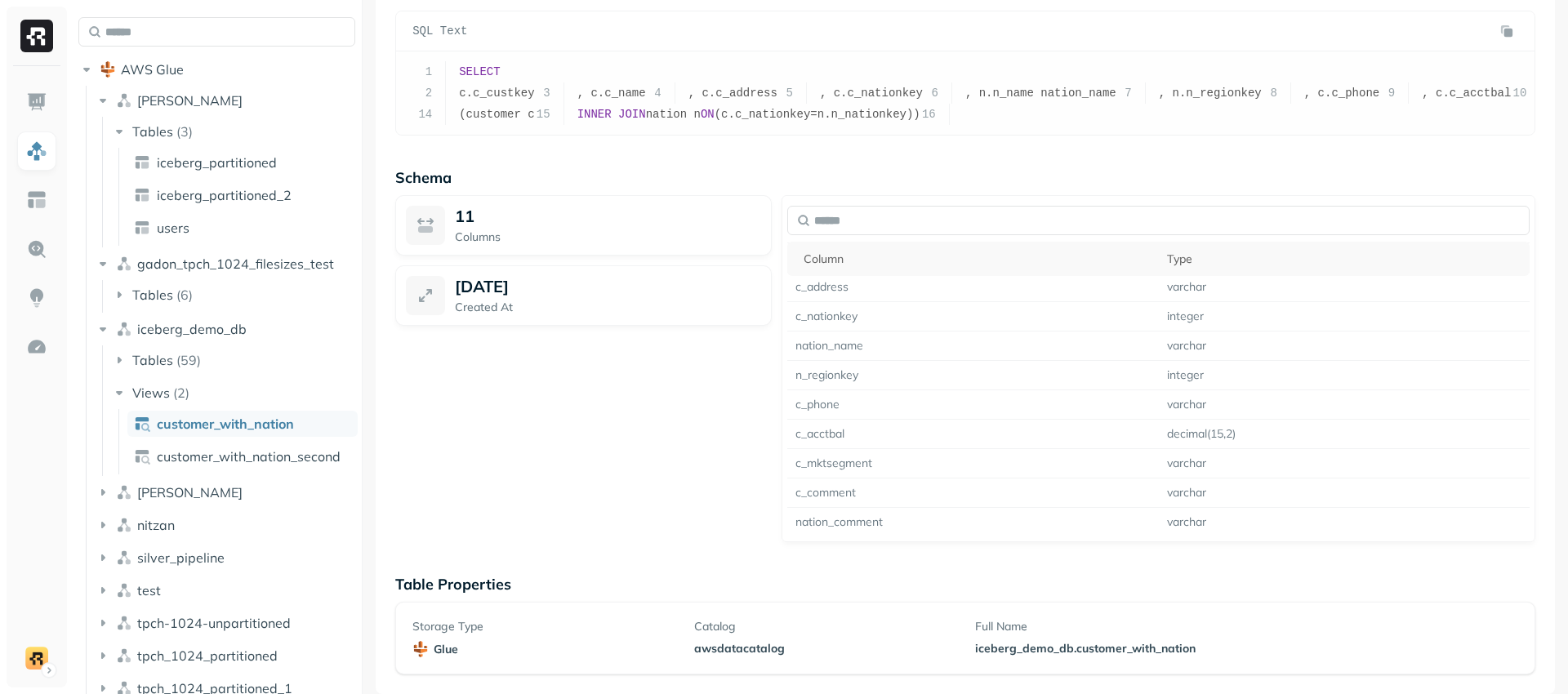
click at [504, 297] on p "[DATE]" at bounding box center [482, 286] width 54 height 21
click at [420, 306] on icon at bounding box center [426, 296] width 20 height 20
drag, startPoint x: 423, startPoint y: 379, endPoint x: 485, endPoint y: 369, distance: 62.8
click at [436, 316] on div at bounding box center [426, 296] width 39 height 39
drag, startPoint x: 491, startPoint y: 367, endPoint x: 524, endPoint y: 364, distance: 33.1
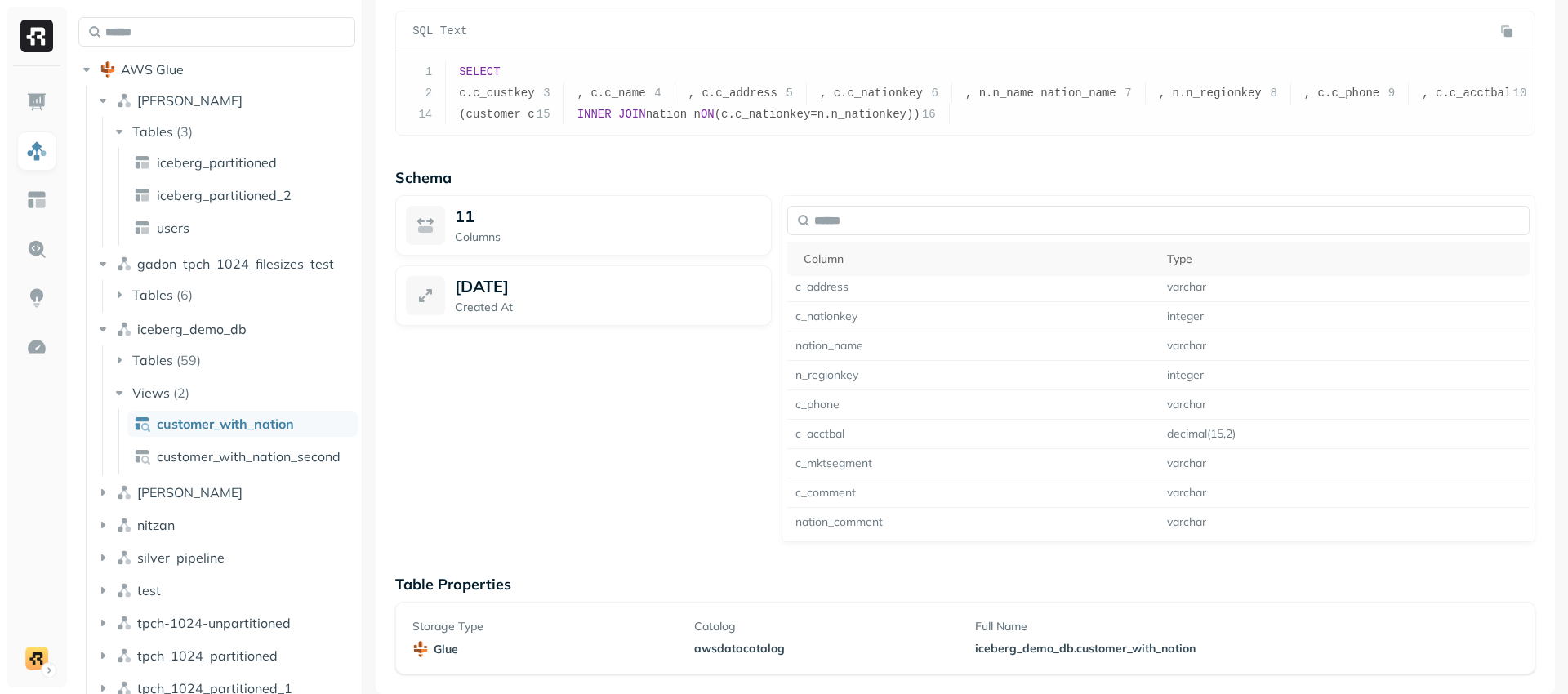
click at [508, 297] on p "[DATE]" at bounding box center [482, 286] width 54 height 21
drag, startPoint x: 474, startPoint y: 309, endPoint x: 498, endPoint y: 311, distance: 24.1
click at [491, 245] on p "Columns" at bounding box center [608, 237] width 306 height 16
click at [538, 245] on p "Columns" at bounding box center [608, 237] width 306 height 16
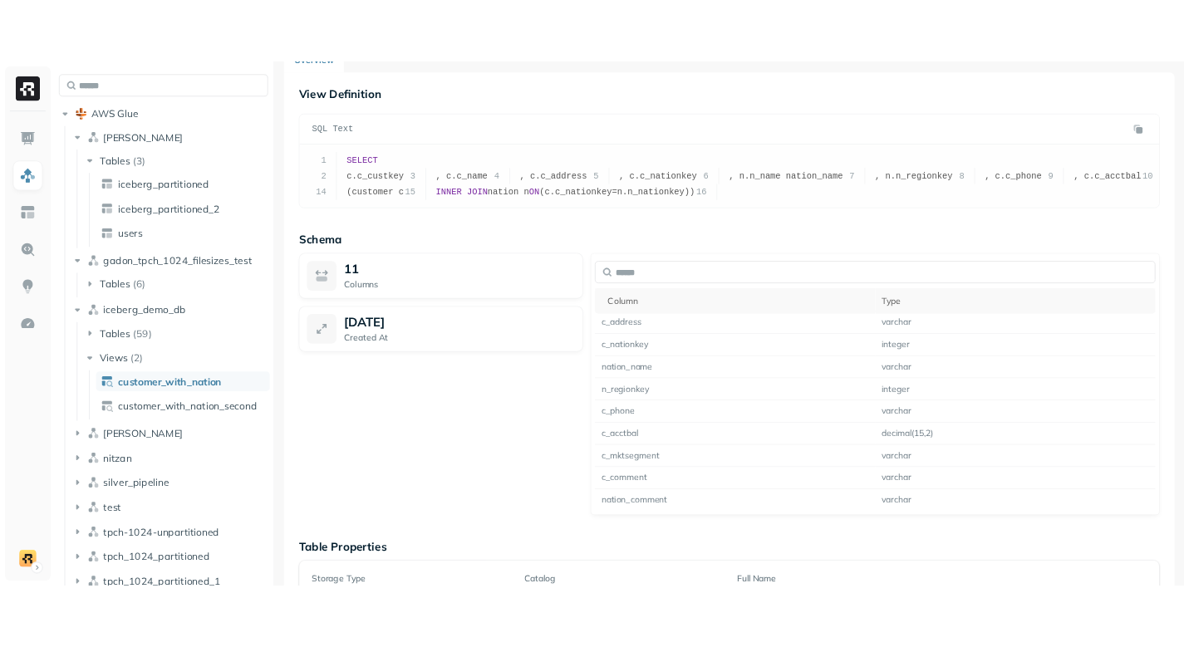
scroll to position [0, 0]
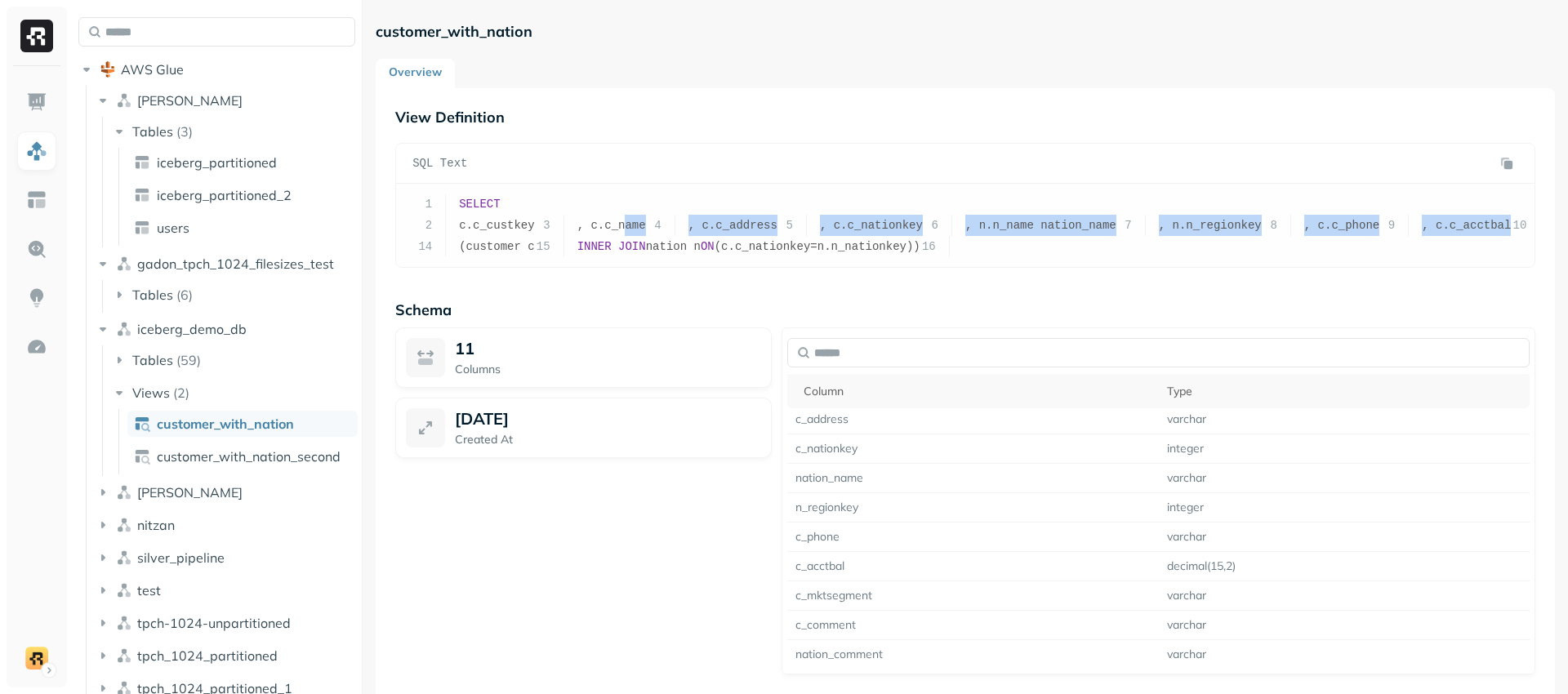
drag, startPoint x: 509, startPoint y: 251, endPoint x: 565, endPoint y: 432, distance: 189.5
click at [565, 253] on code "1 SELECT 2 c.c_custkey 3 , c.c_name 4 , [PERSON_NAME]c_address 5 , c.c_nationke…" at bounding box center [1258, 225] width 1683 height 55
click at [492, 267] on pre "1 SELECT 2 c.c_custkey 3 , c.c_name 4 , [PERSON_NAME]c_address 5 , c.c_nationke…" at bounding box center [965, 225] width 1138 height 84
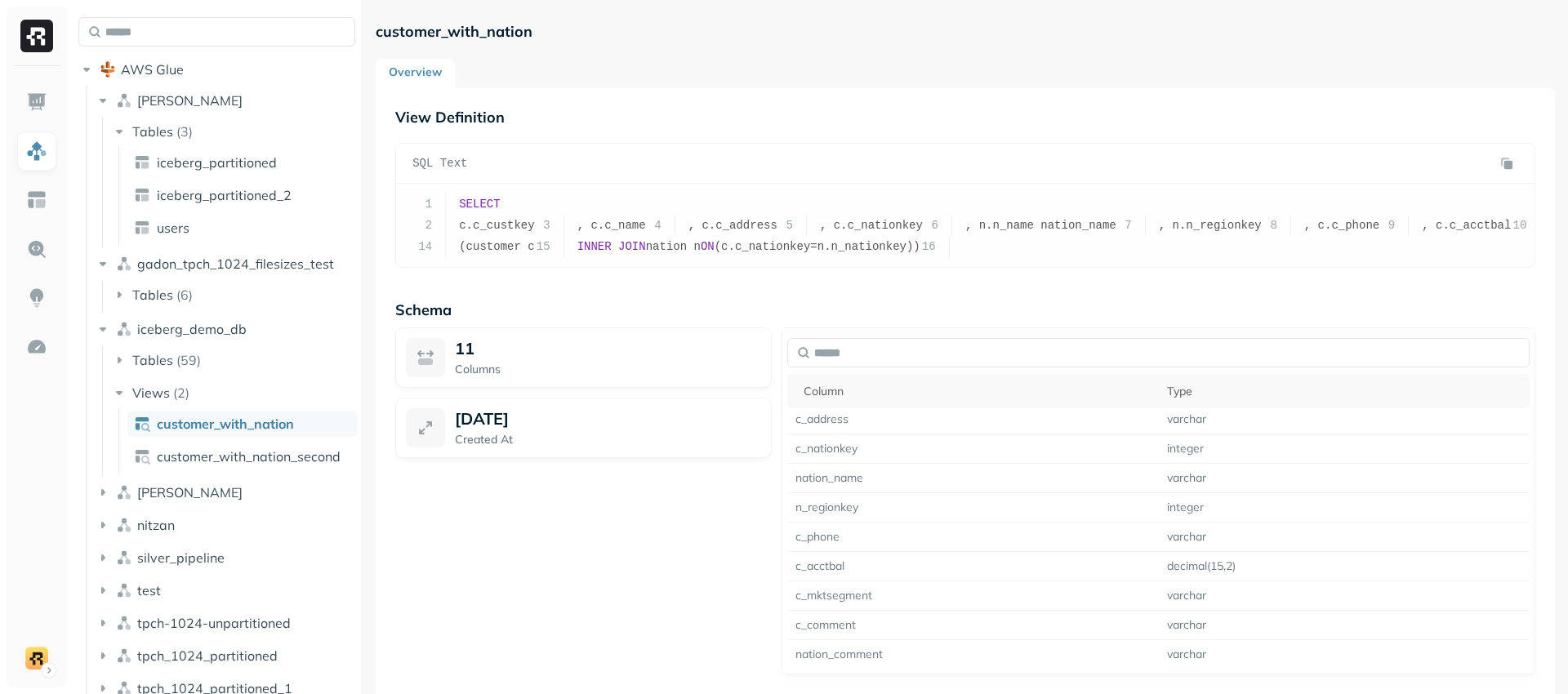
click at [436, 72] on link "Overview" at bounding box center [415, 74] width 80 height 29
click at [487, 65] on div "Overview" at bounding box center [964, 74] width 1179 height 29
click at [1411, 164] on button at bounding box center [1506, 162] width 23 height 23
click at [192, 370] on button "Tables ( 59 )" at bounding box center [234, 360] width 246 height 27
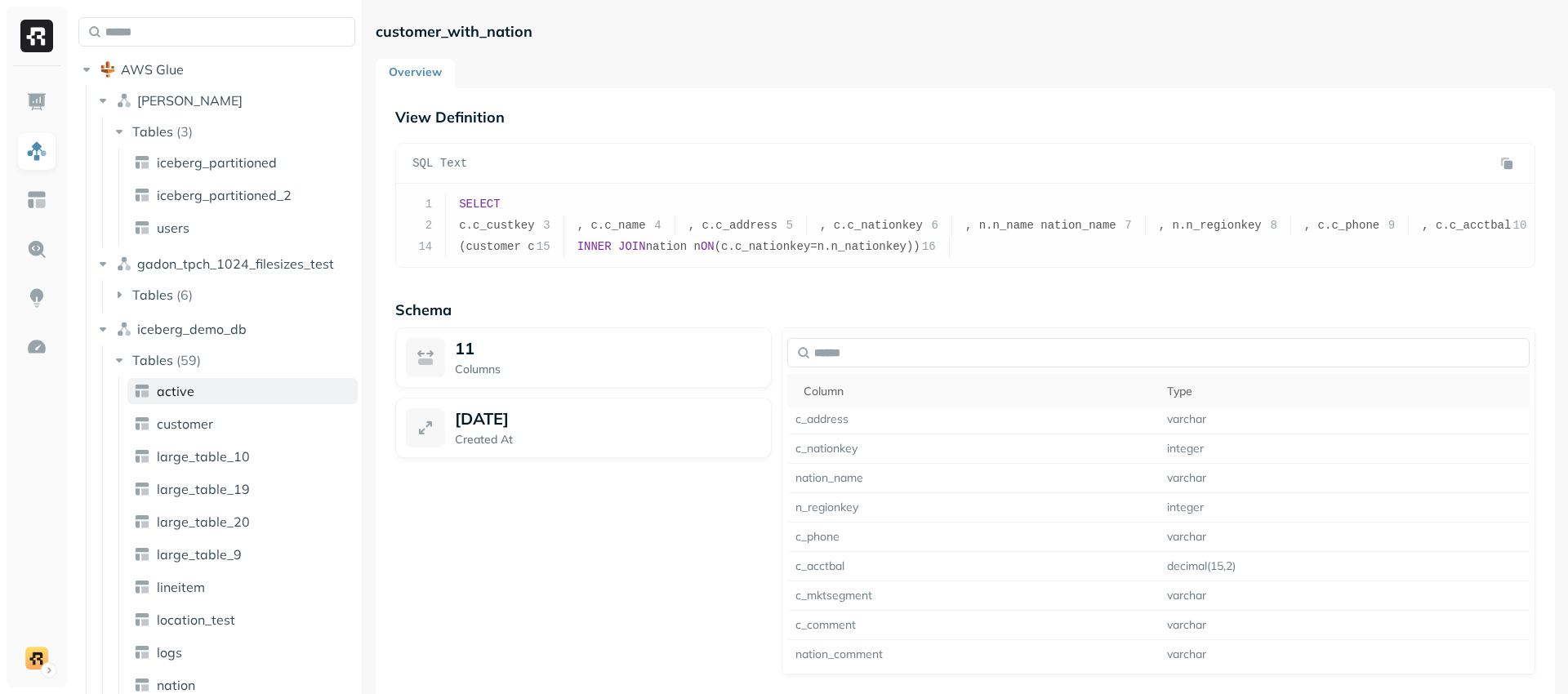
click at [194, 388] on link "active" at bounding box center [243, 391] width 230 height 27
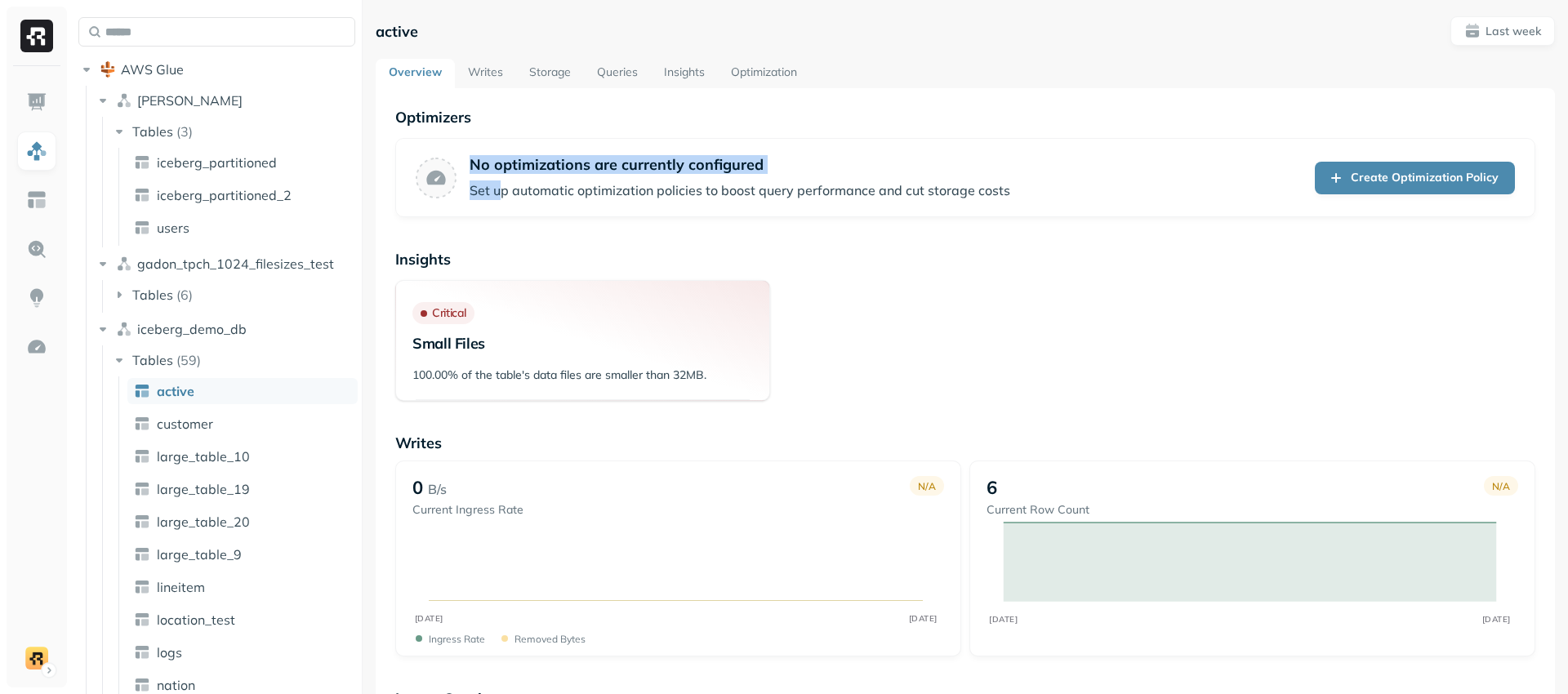
drag, startPoint x: 455, startPoint y: 190, endPoint x: 504, endPoint y: 181, distance: 49.8
click at [504, 181] on div "No optimizations are currently configured Set up automatic optimization policie…" at bounding box center [965, 177] width 1140 height 80
click at [480, 172] on p "No optimizations are currently configured" at bounding box center [740, 164] width 541 height 19
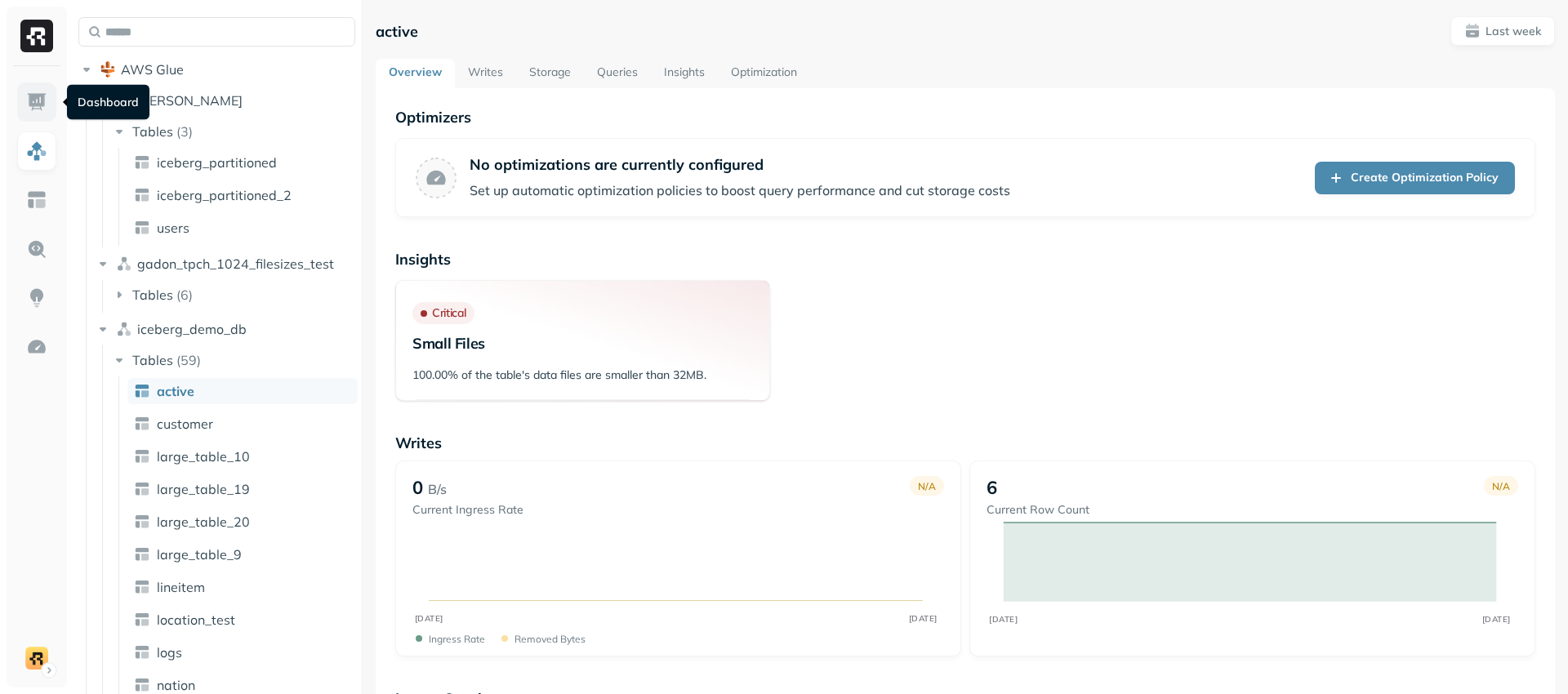
click at [50, 100] on link at bounding box center [36, 102] width 39 height 39
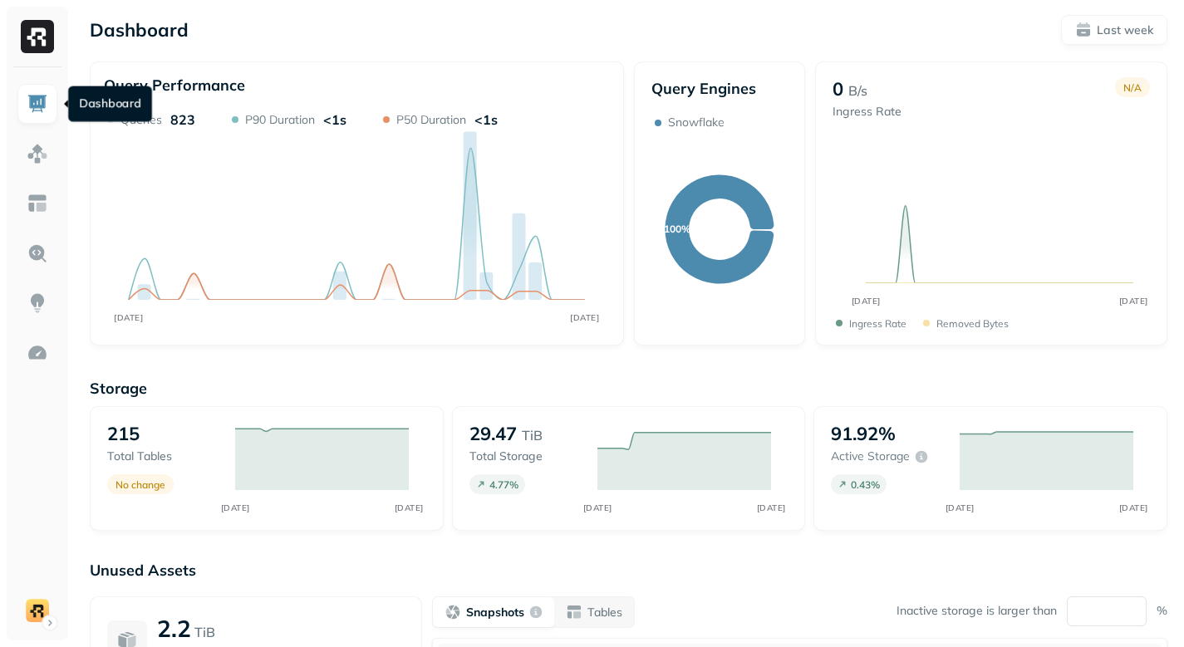
click at [881, 25] on div "Dashboard Last week" at bounding box center [628, 30] width 1077 height 30
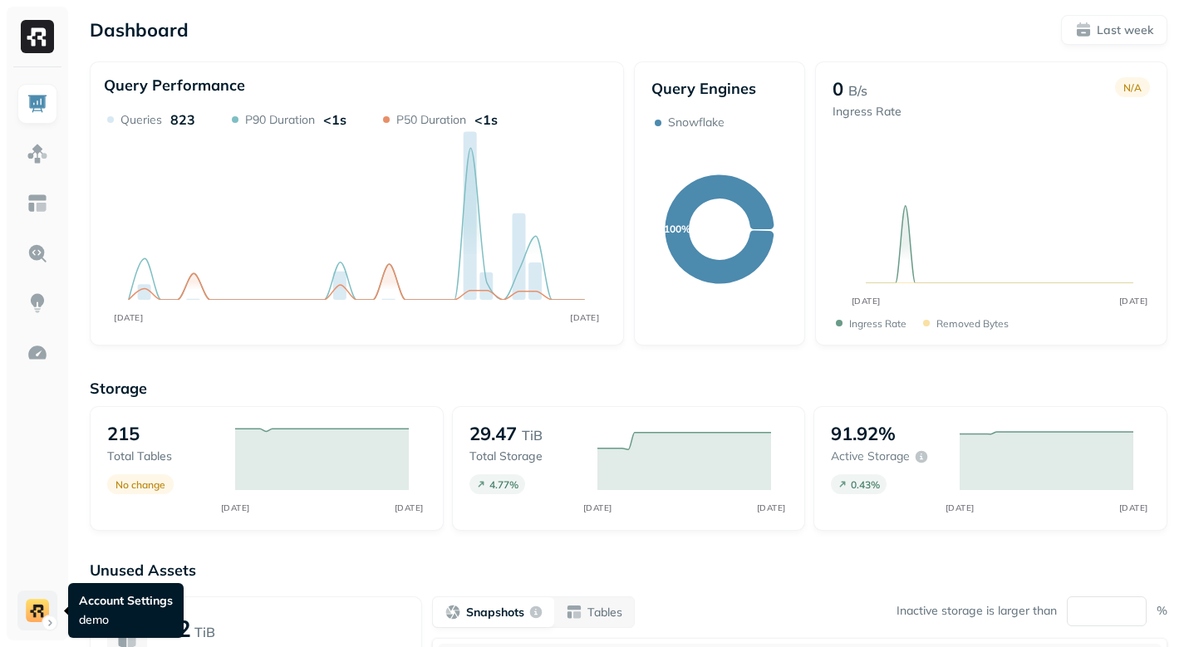
click at [45, 615] on html "Dashboard Last week Query Performance SEP [DATE] Queries 823 P90 Duration <1s P…" at bounding box center [592, 462] width 1184 height 925
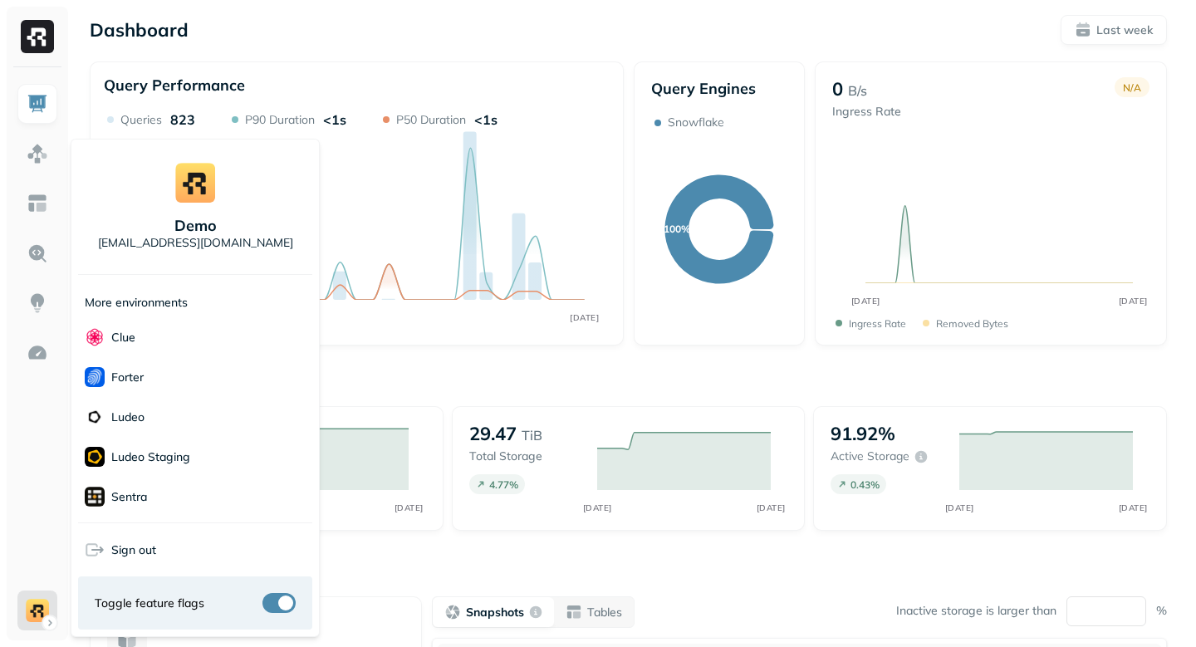
click at [39, 616] on html "Dashboard Last week Query Performance SEP [DATE] Queries 823 P90 Duration <1s P…" at bounding box center [598, 462] width 1196 height 925
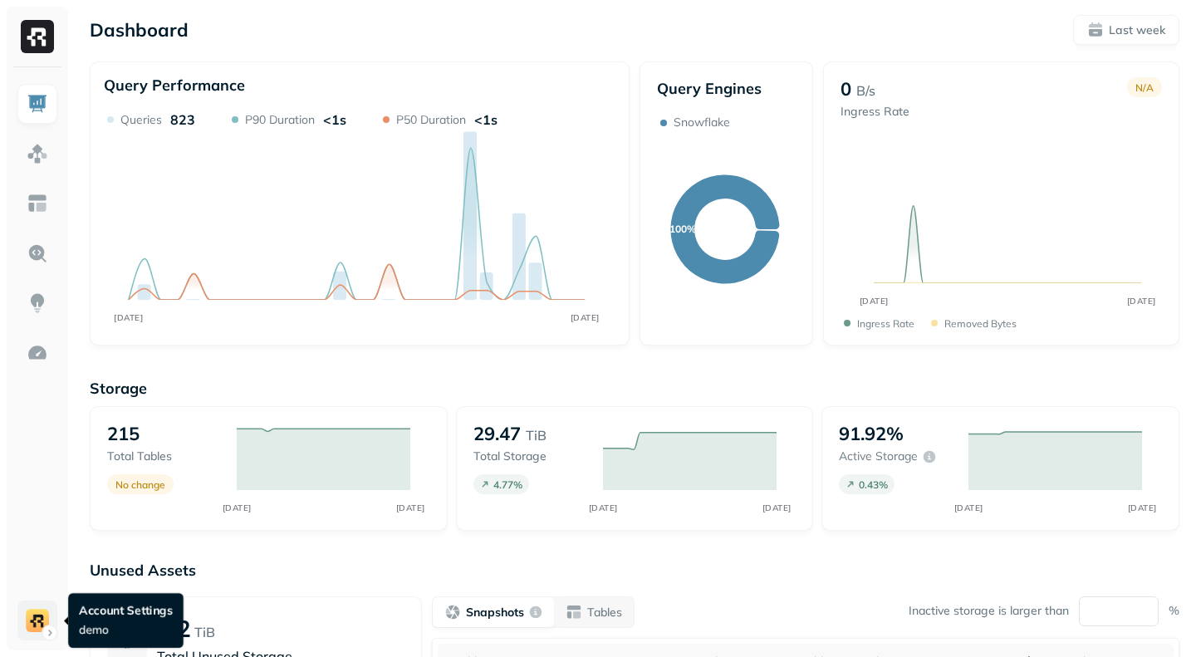
click at [23, 620] on html "Dashboard Last week Query Performance SEP [DATE] Queries 823 P90 Duration <1s P…" at bounding box center [598, 462] width 1196 height 925
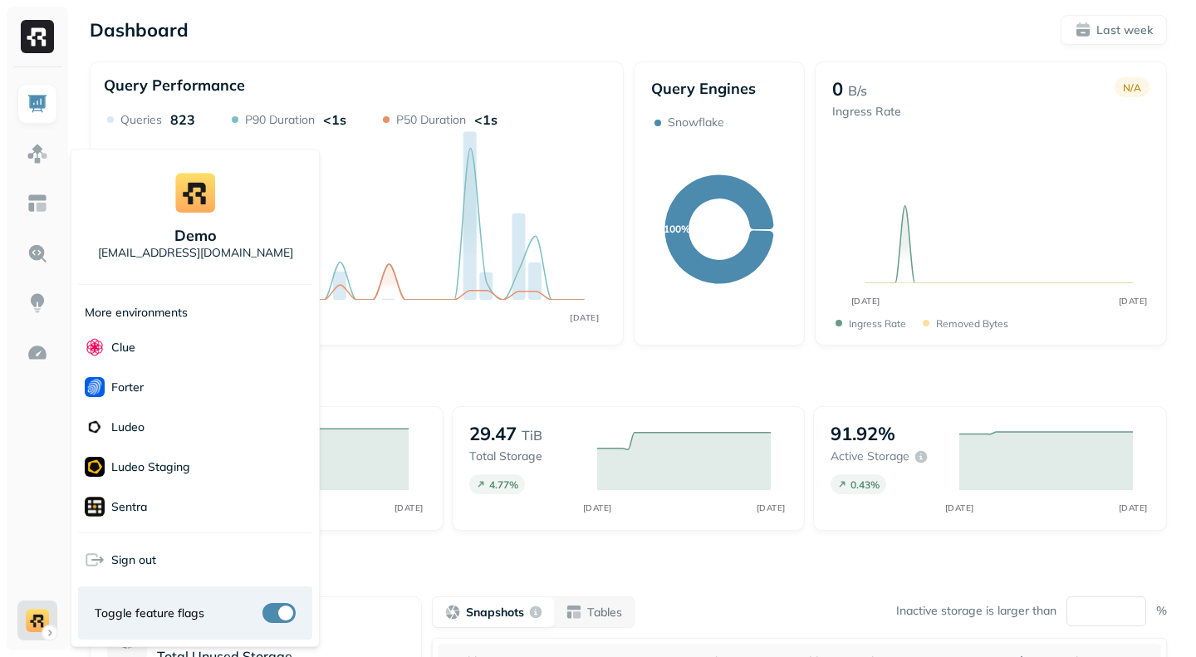
click at [421, 380] on html "Dashboard Last week Query Performance SEP [DATE] Queries 823 P90 Duration <1s P…" at bounding box center [598, 462] width 1196 height 925
